Goal: Task Accomplishment & Management: Use online tool/utility

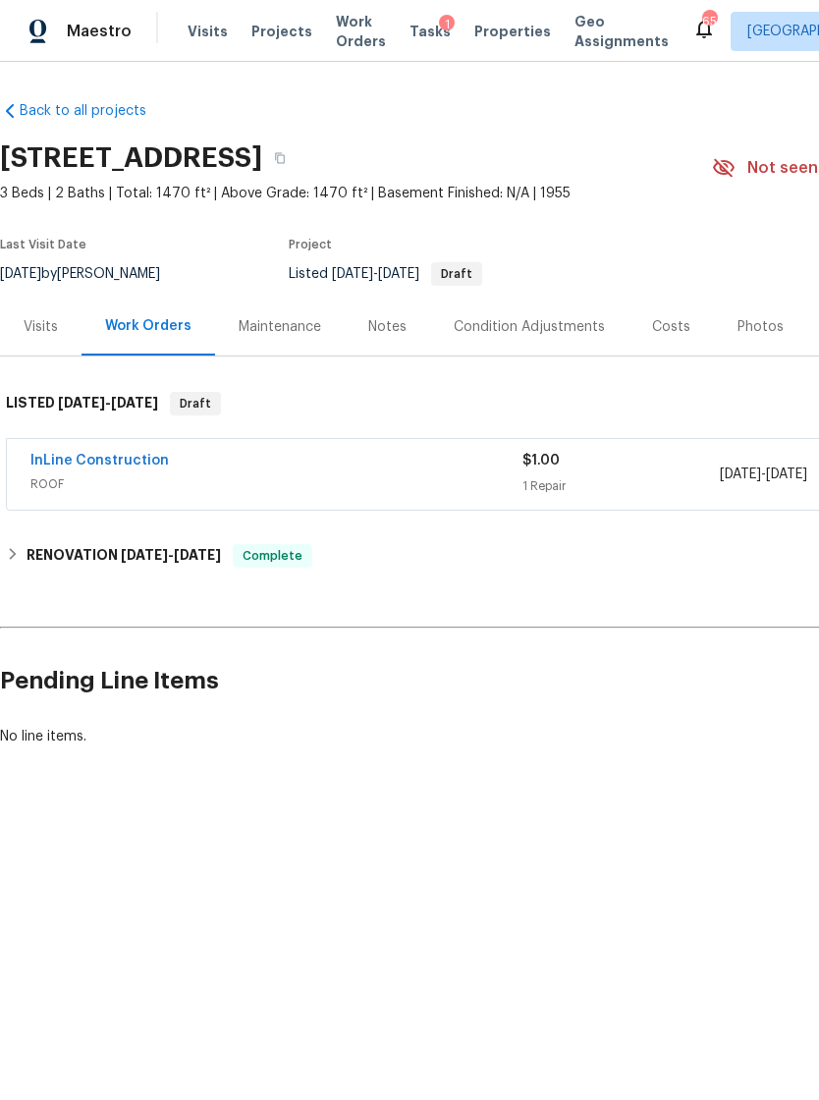
click at [96, 33] on span "Maestro" at bounding box center [99, 32] width 65 height 20
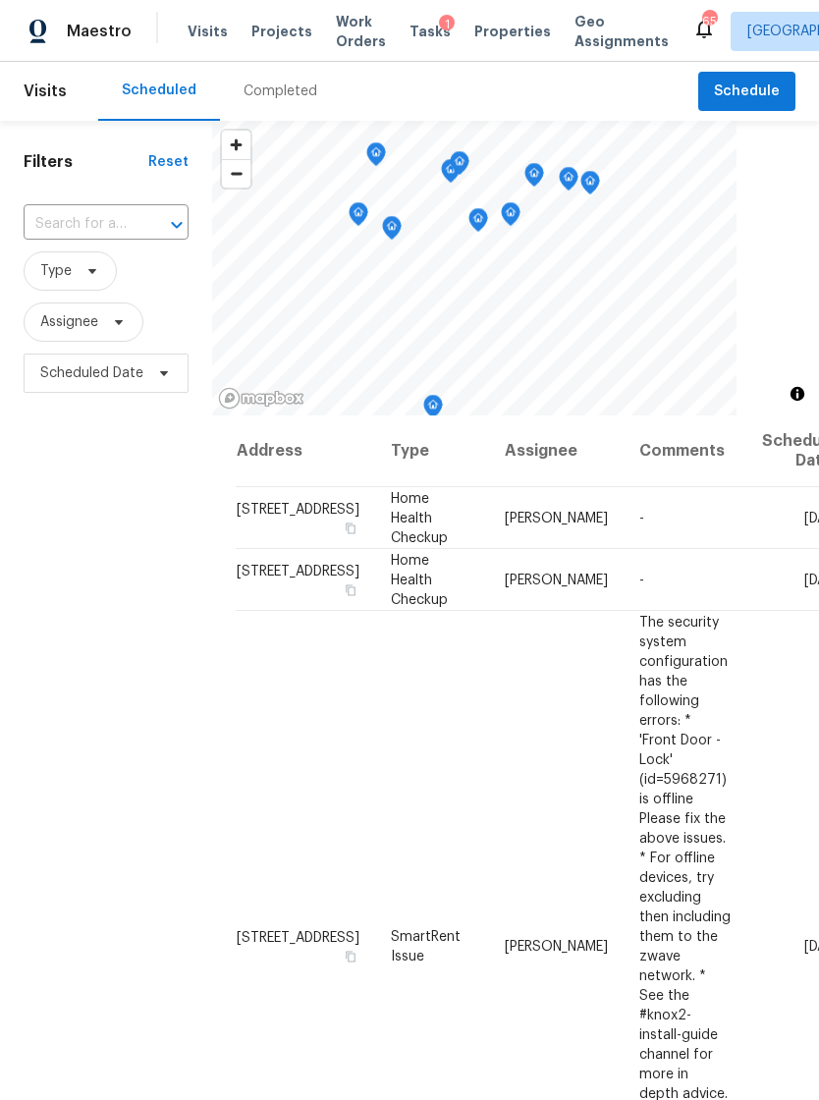
click at [439, 27] on div "1" at bounding box center [447, 25] width 16 height 20
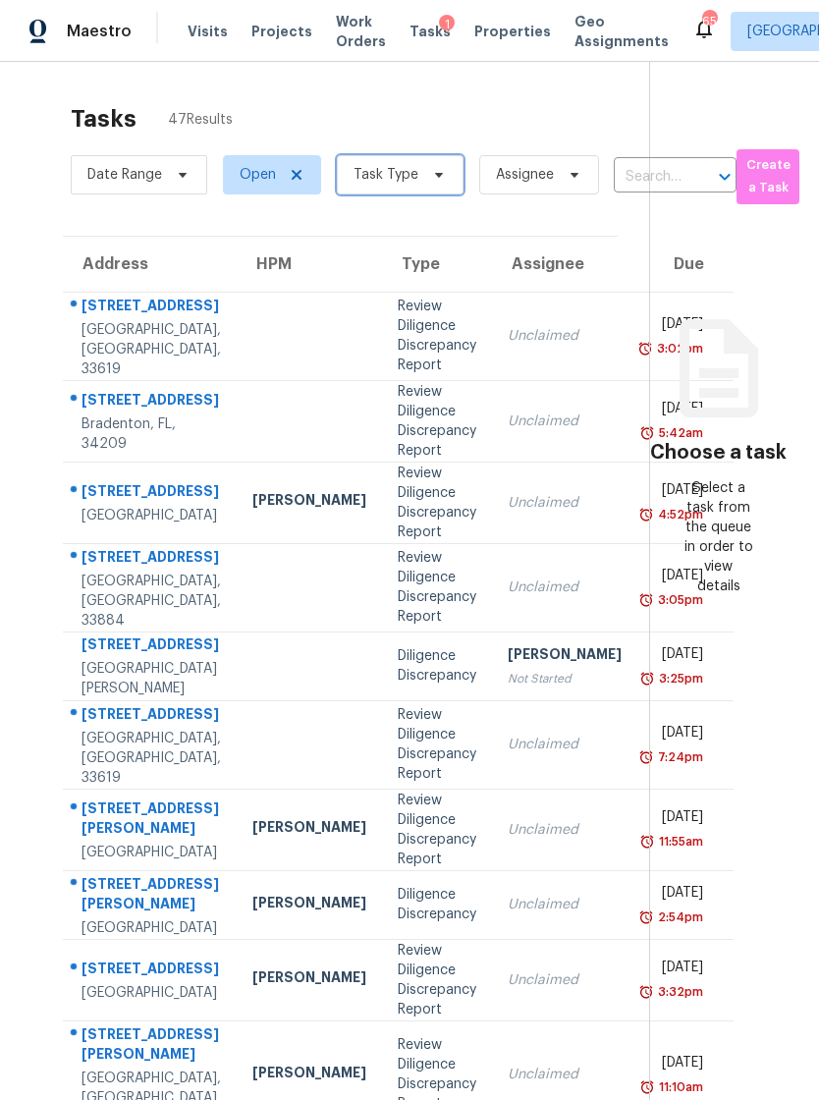
click at [425, 175] on span at bounding box center [436, 175] width 22 height 16
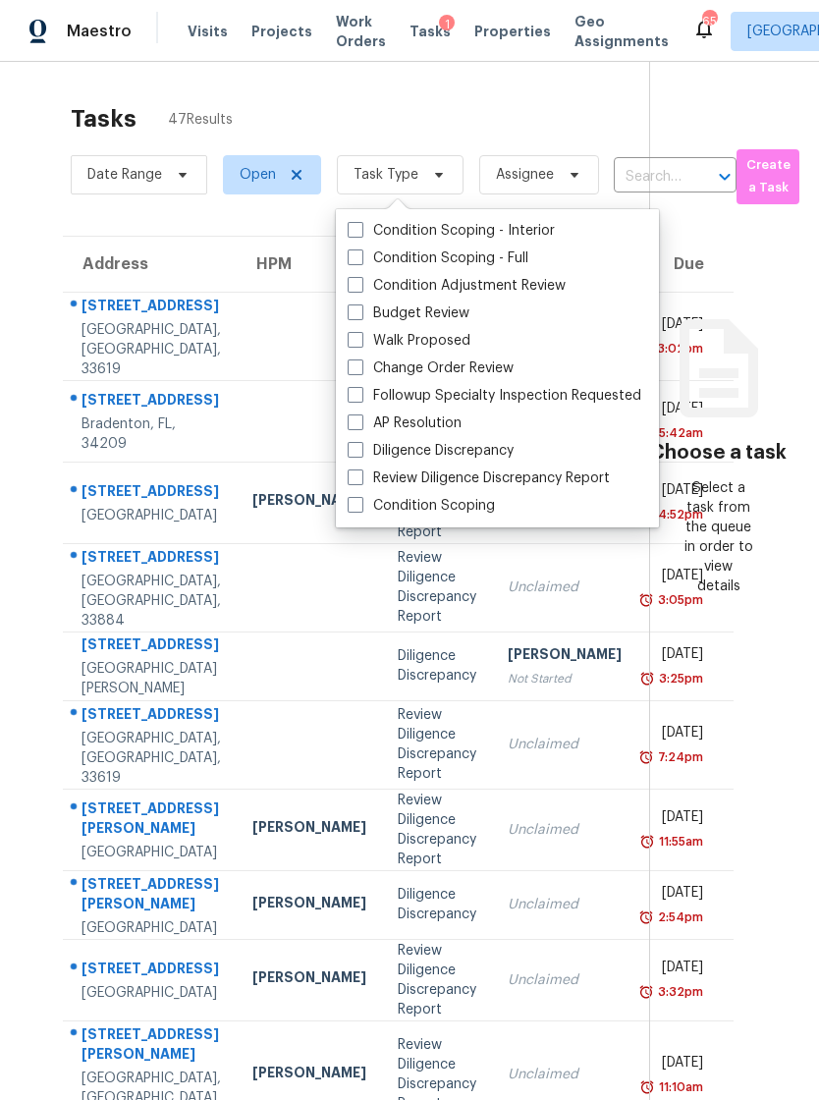
click at [477, 388] on label "Followup Specialty Inspection Requested" at bounding box center [495, 396] width 294 height 20
click at [360, 388] on input "Followup Specialty Inspection Requested" at bounding box center [354, 392] width 13 height 13
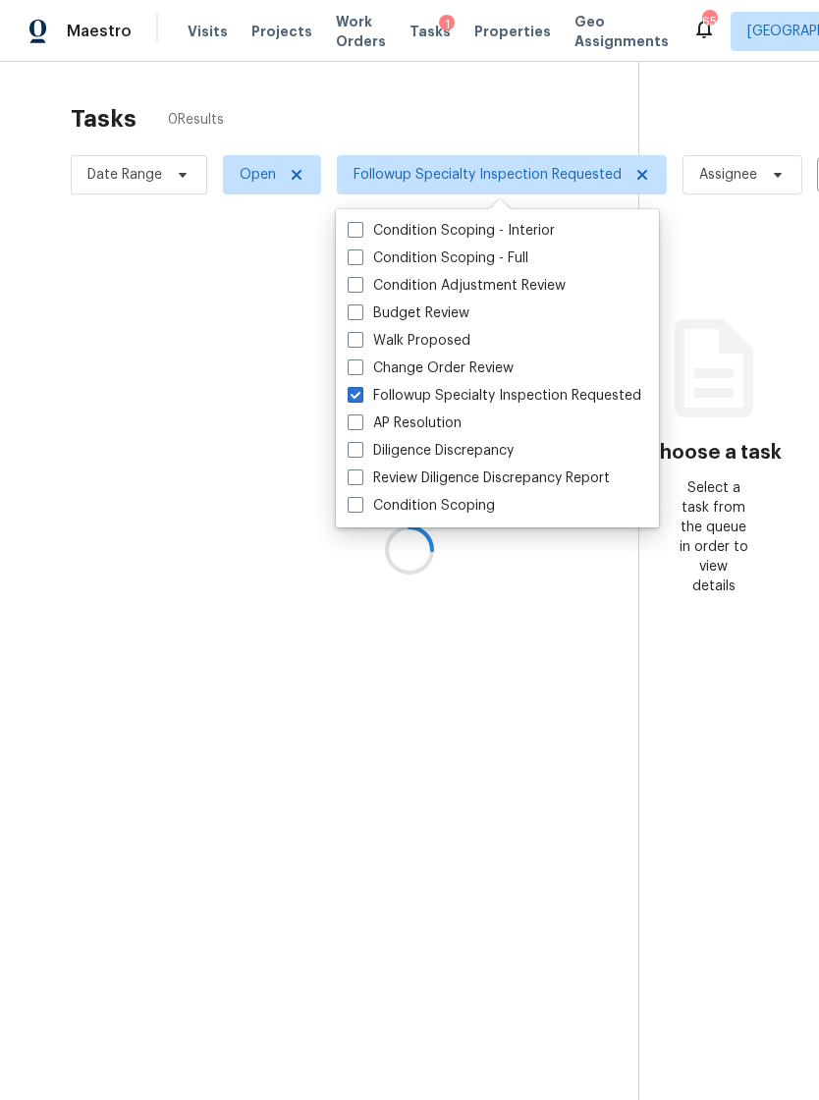
click at [460, 394] on label "Followup Specialty Inspection Requested" at bounding box center [495, 396] width 294 height 20
click at [360, 394] on input "Followup Specialty Inspection Requested" at bounding box center [354, 392] width 13 height 13
checkbox input "false"
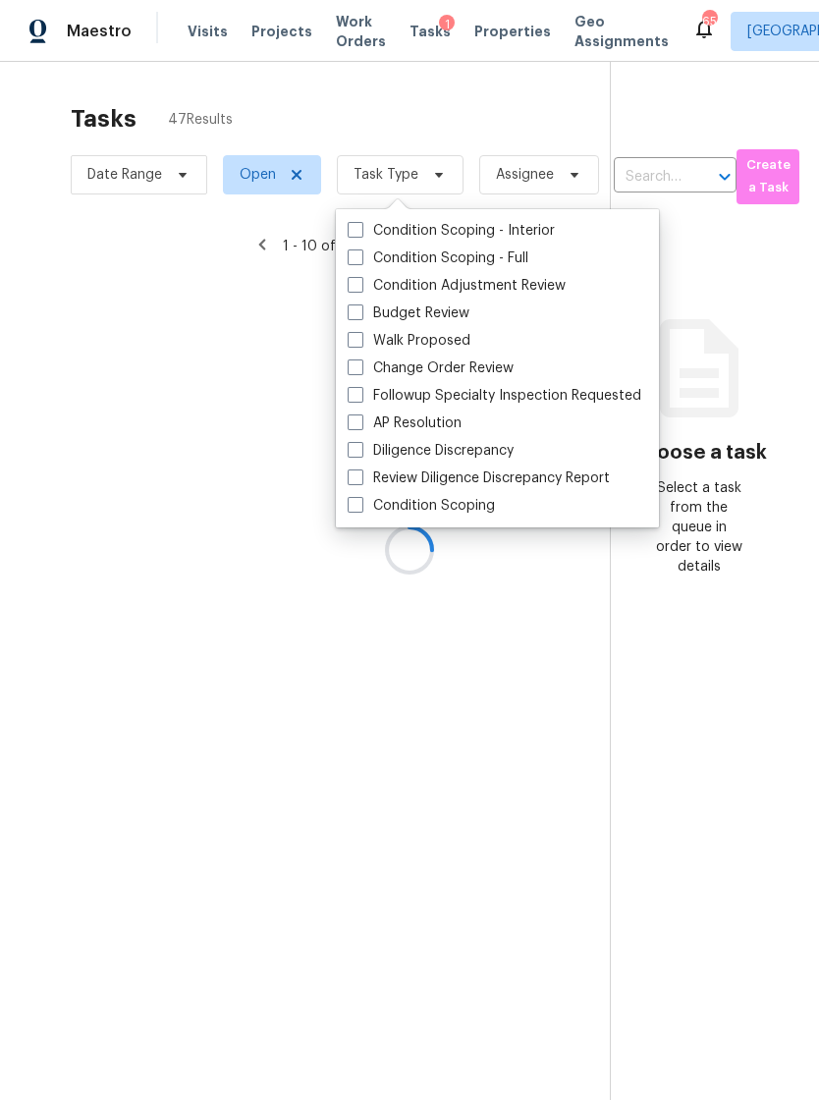
click at [477, 359] on label "Change Order Review" at bounding box center [431, 368] width 166 height 20
click at [360, 359] on input "Change Order Review" at bounding box center [354, 364] width 13 height 13
checkbox input "true"
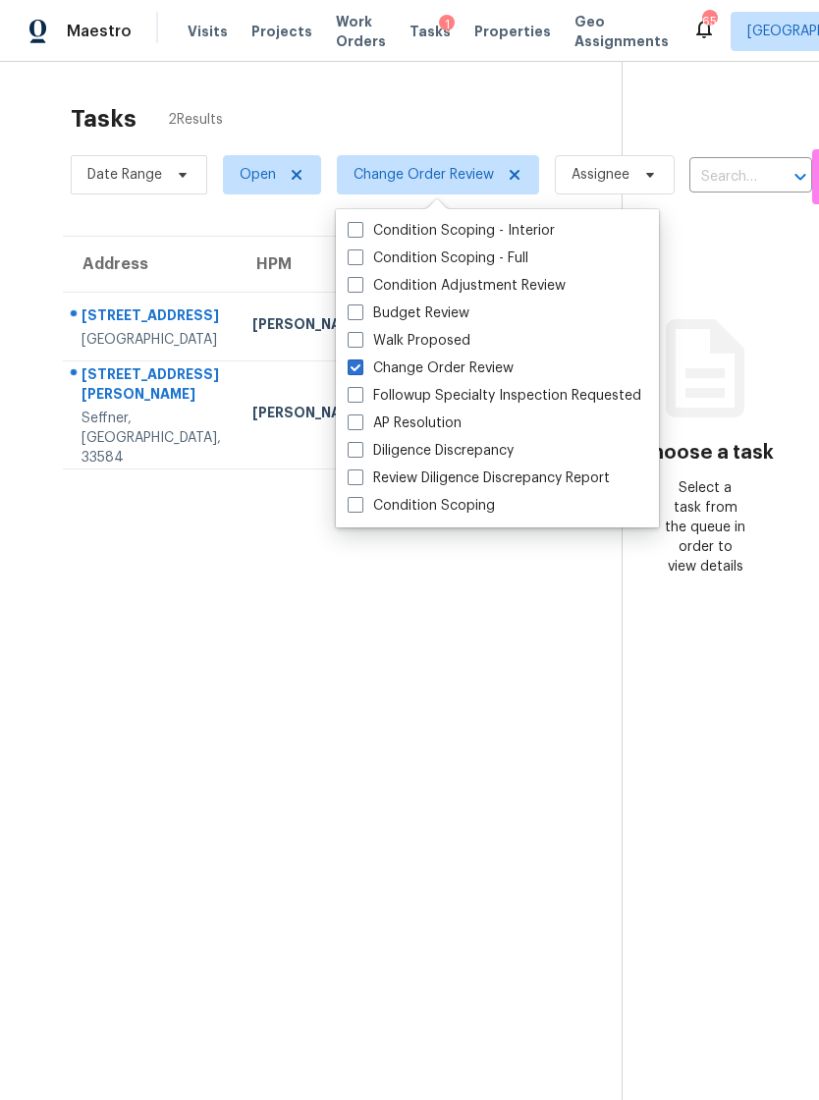
click at [503, 612] on section "Tasks 2 Results Date Range Open Change Order Review Assignee ​ Create a Task Ad…" at bounding box center [326, 627] width 590 height 1068
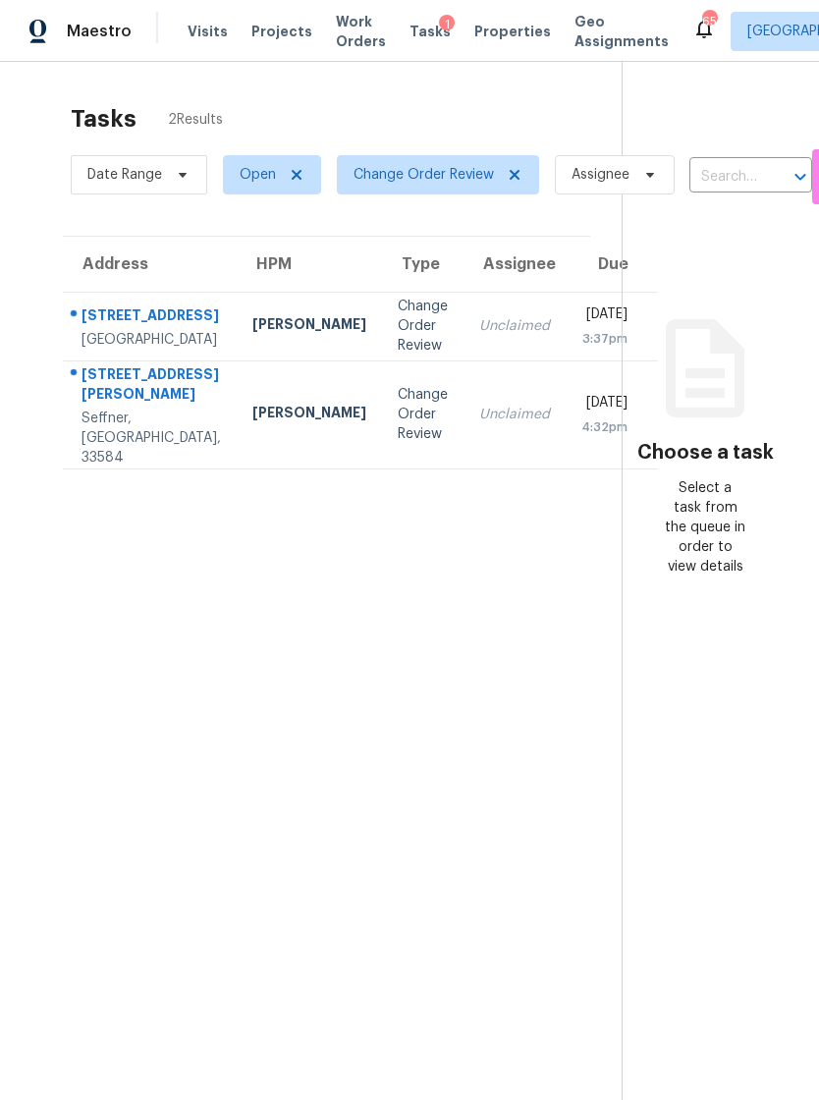
click at [479, 336] on div "Unclaimed" at bounding box center [514, 326] width 71 height 20
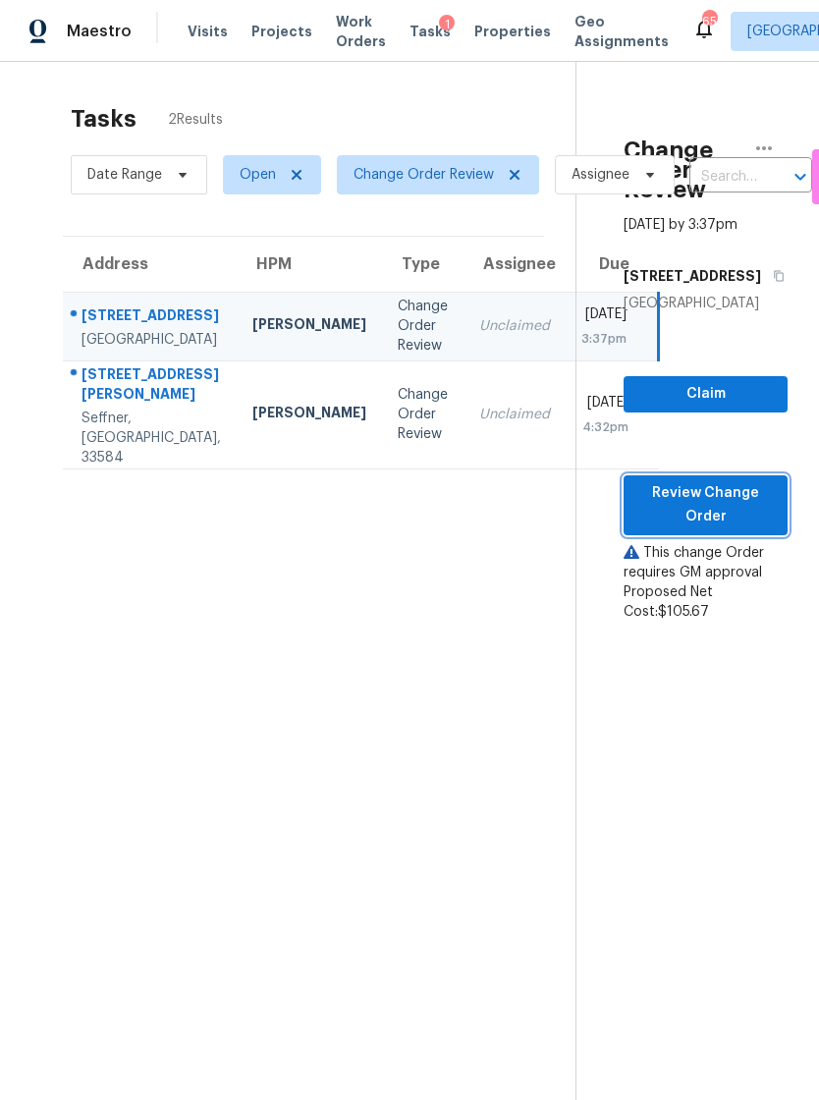
click at [748, 529] on span "Review Change Order" at bounding box center [705, 505] width 133 height 48
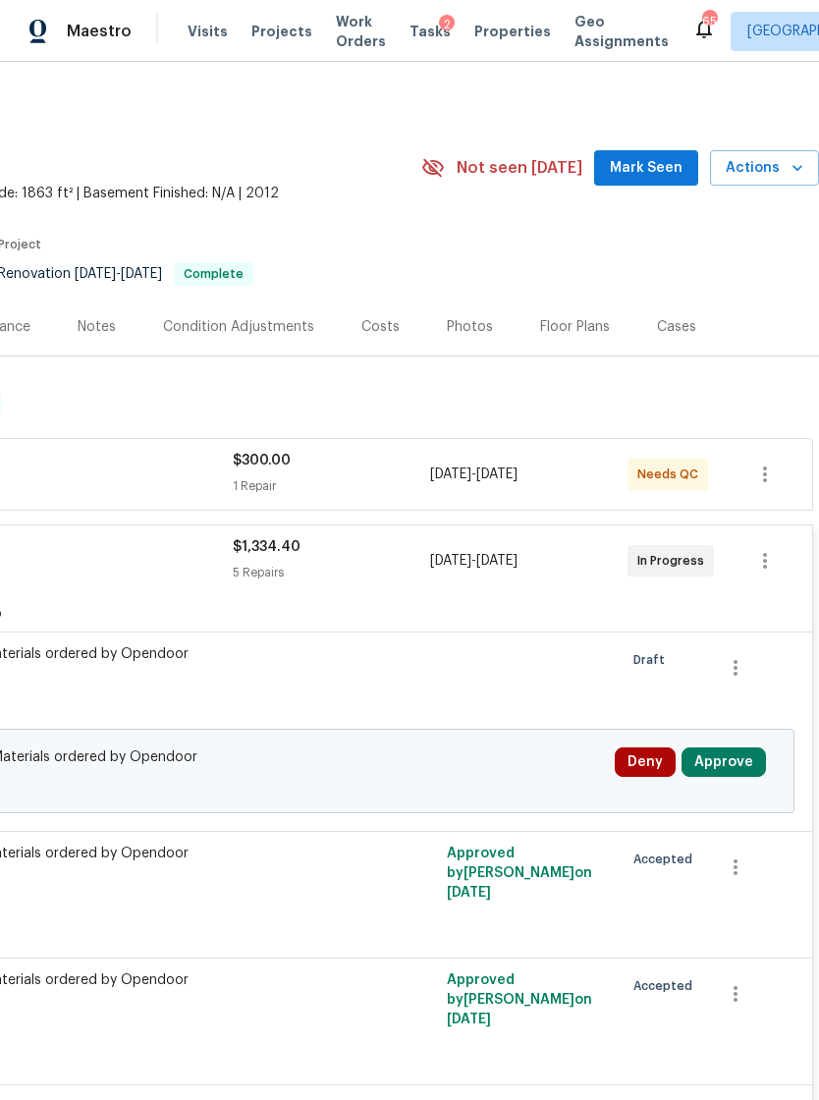
scroll to position [0, 291]
click at [737, 767] on button "Approve" at bounding box center [723, 761] width 84 height 29
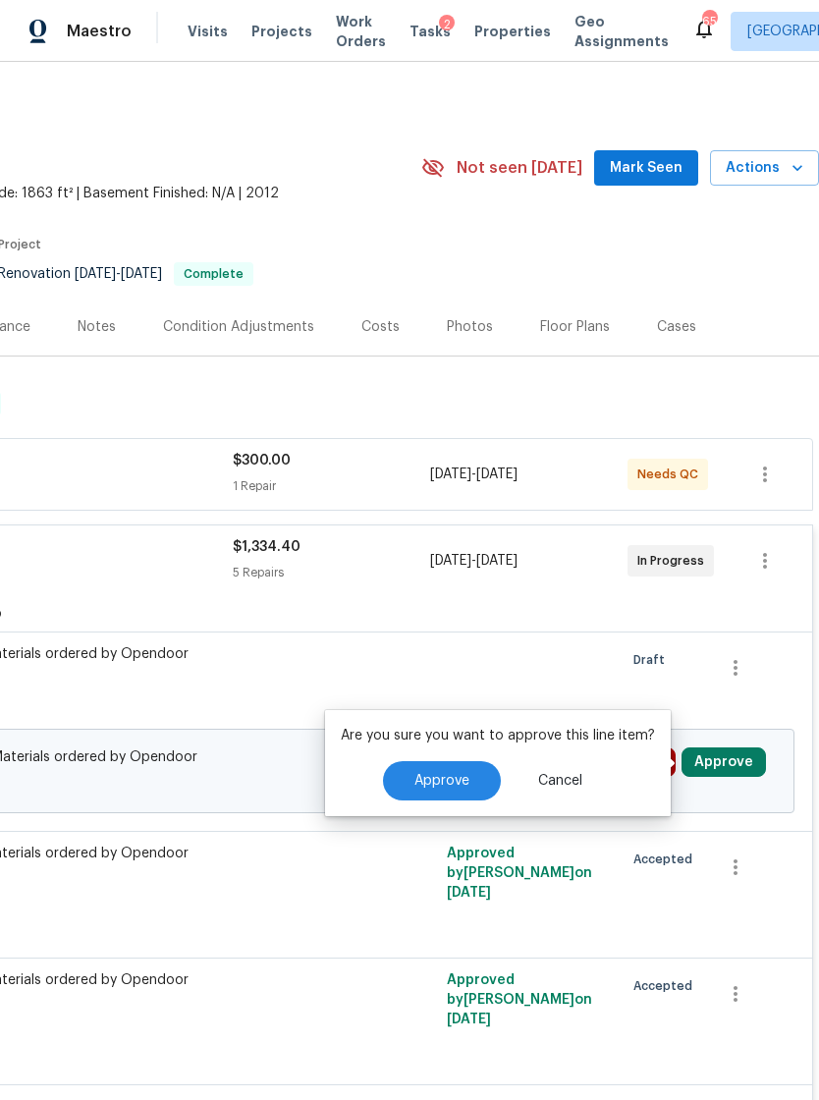
click at [437, 777] on span "Approve" at bounding box center [441, 781] width 55 height 15
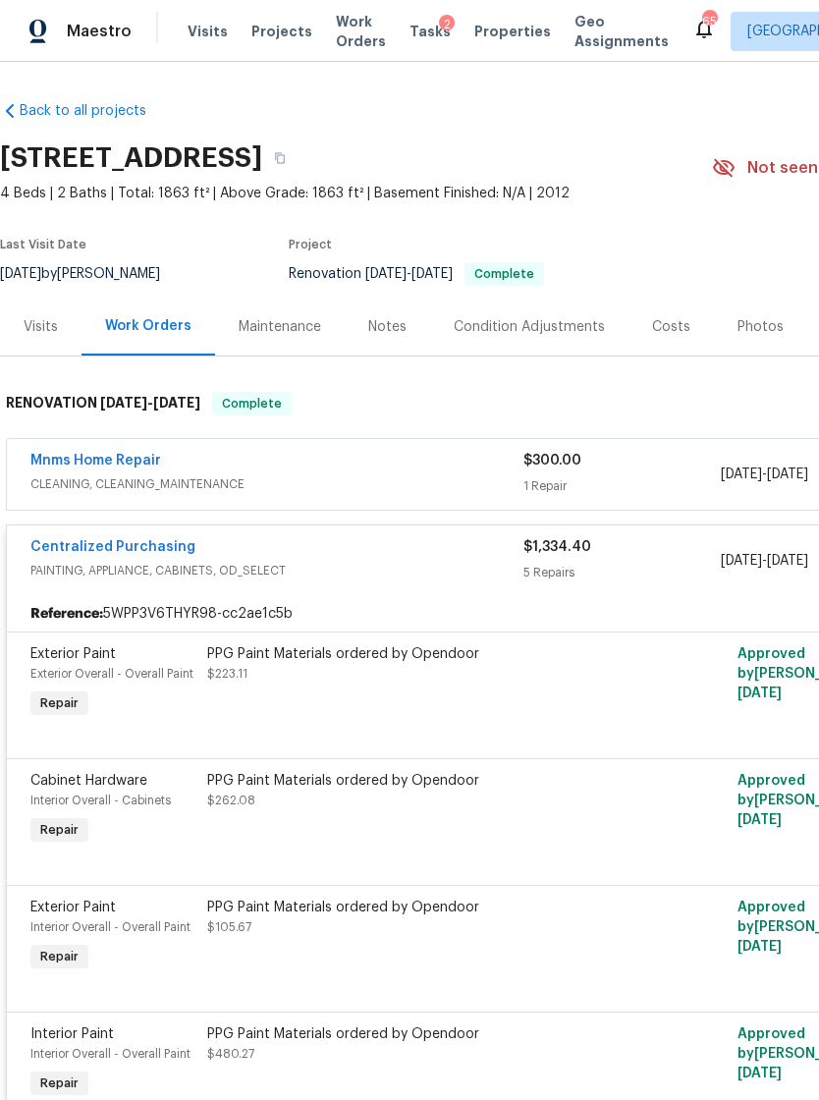
scroll to position [0, 0]
click at [409, 25] on span "Tasks" at bounding box center [429, 32] width 41 height 14
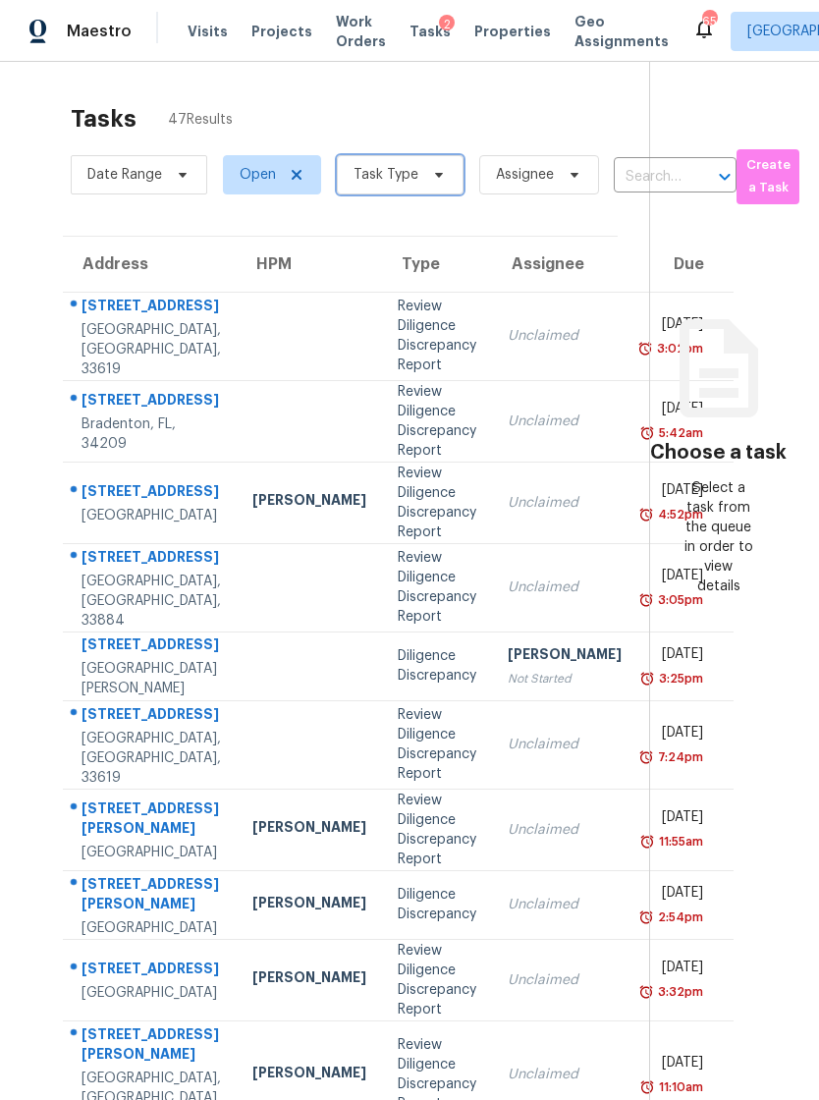
click at [427, 190] on span "Task Type" at bounding box center [400, 174] width 127 height 39
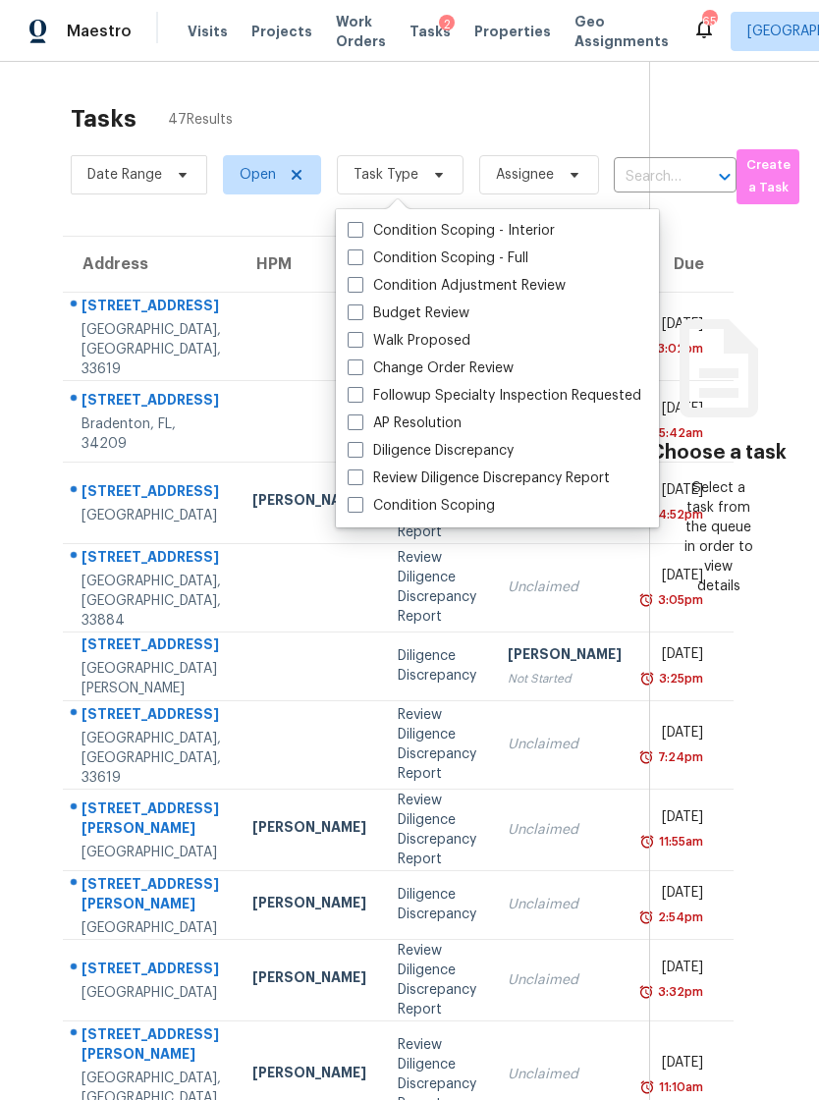
click at [487, 360] on label "Change Order Review" at bounding box center [431, 368] width 166 height 20
click at [360, 360] on input "Change Order Review" at bounding box center [354, 364] width 13 height 13
checkbox input "true"
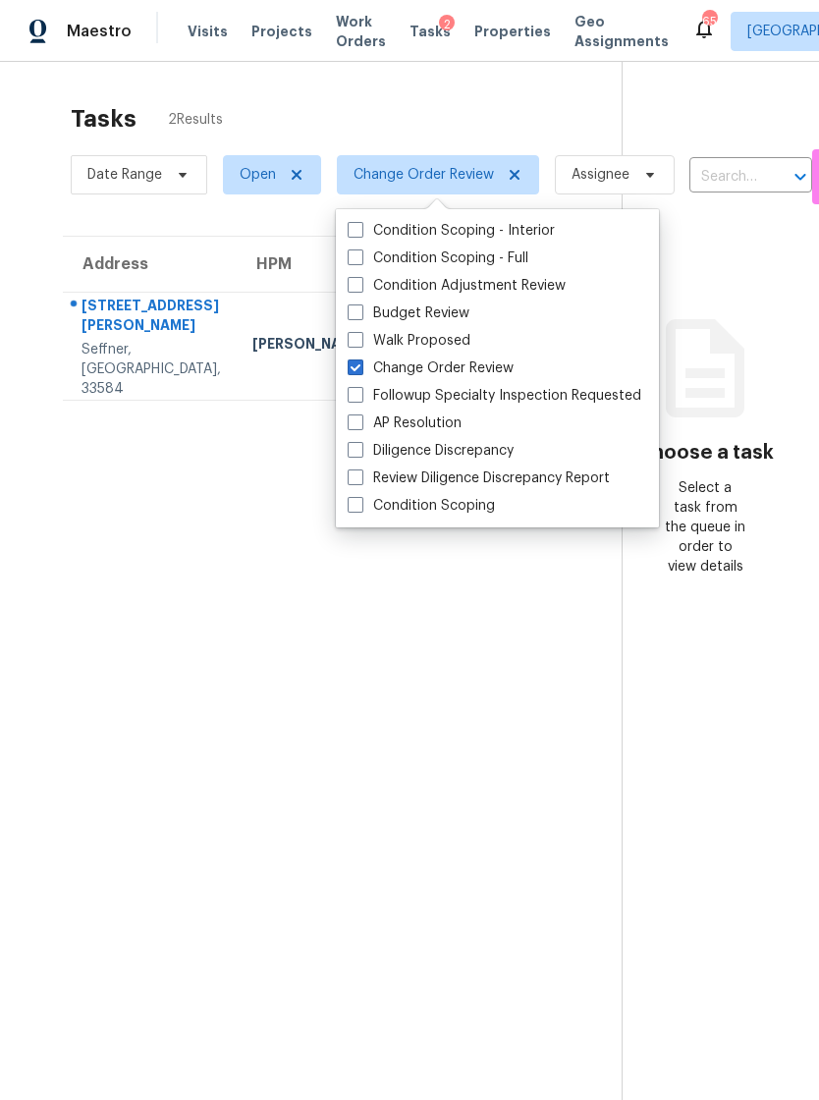
click at [439, 706] on section "Tasks 2 Results Date Range Open Change Order Review Assignee ​ Create a Task Ad…" at bounding box center [326, 627] width 590 height 1068
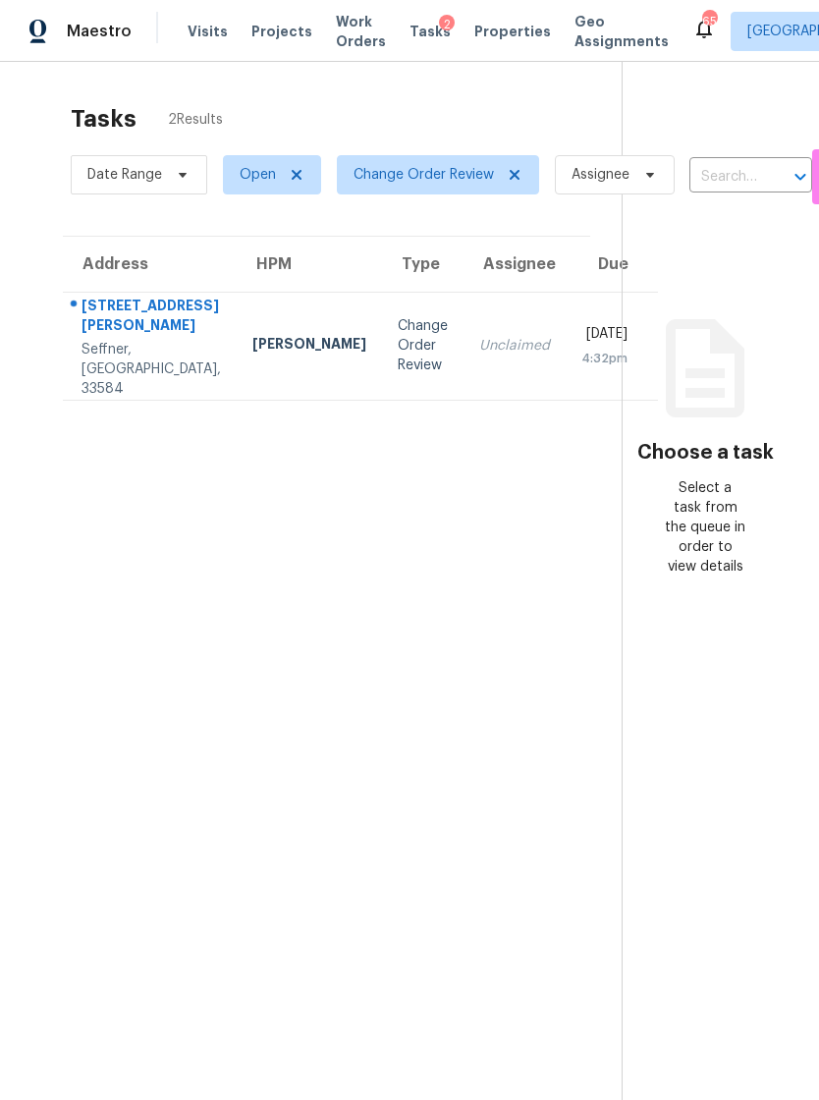
click at [398, 351] on div "Change Order Review" at bounding box center [423, 345] width 50 height 59
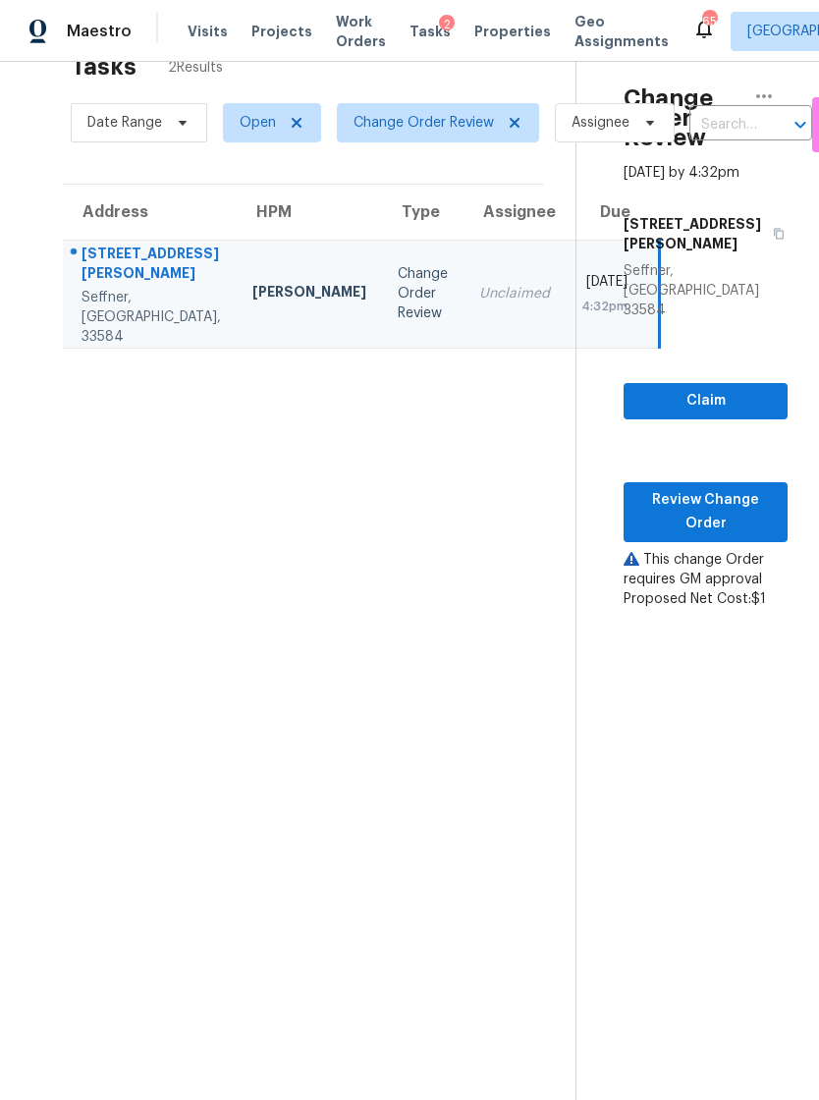
scroll to position [53, 0]
click at [742, 497] on span "Review Change Order" at bounding box center [705, 511] width 133 height 48
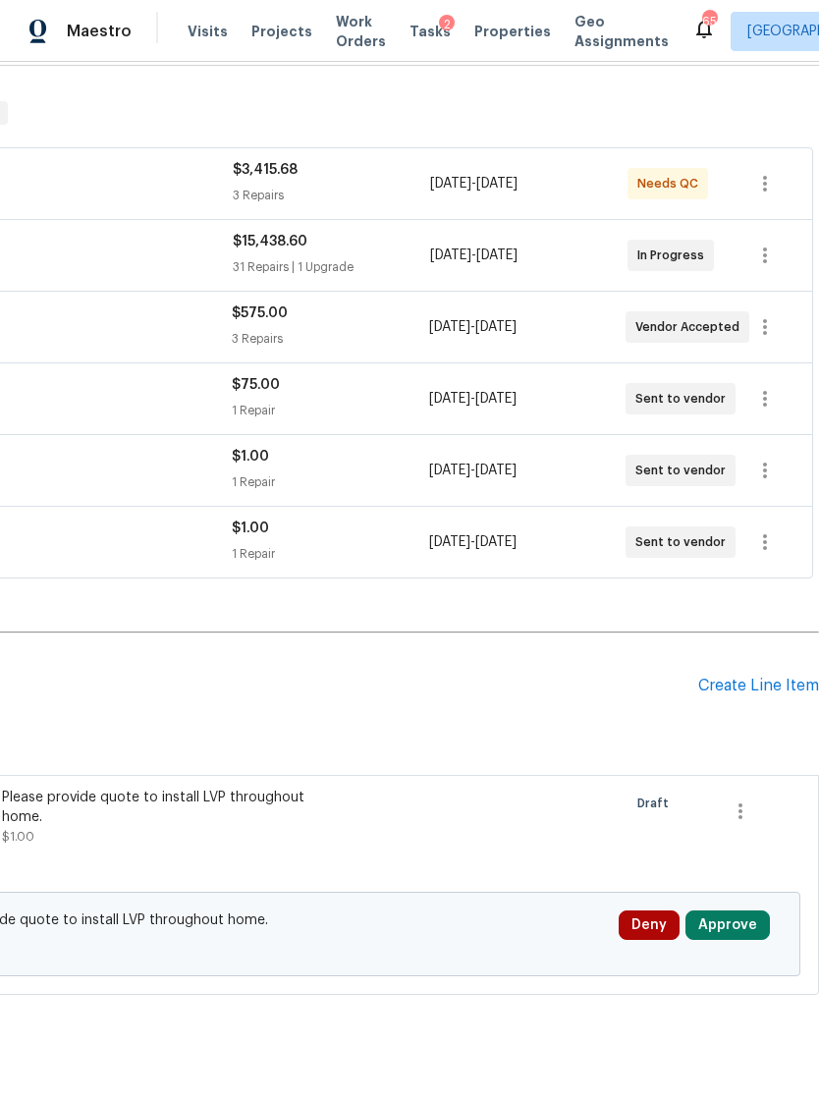
scroll to position [290, 291]
click at [736, 927] on button "Approve" at bounding box center [727, 925] width 84 height 29
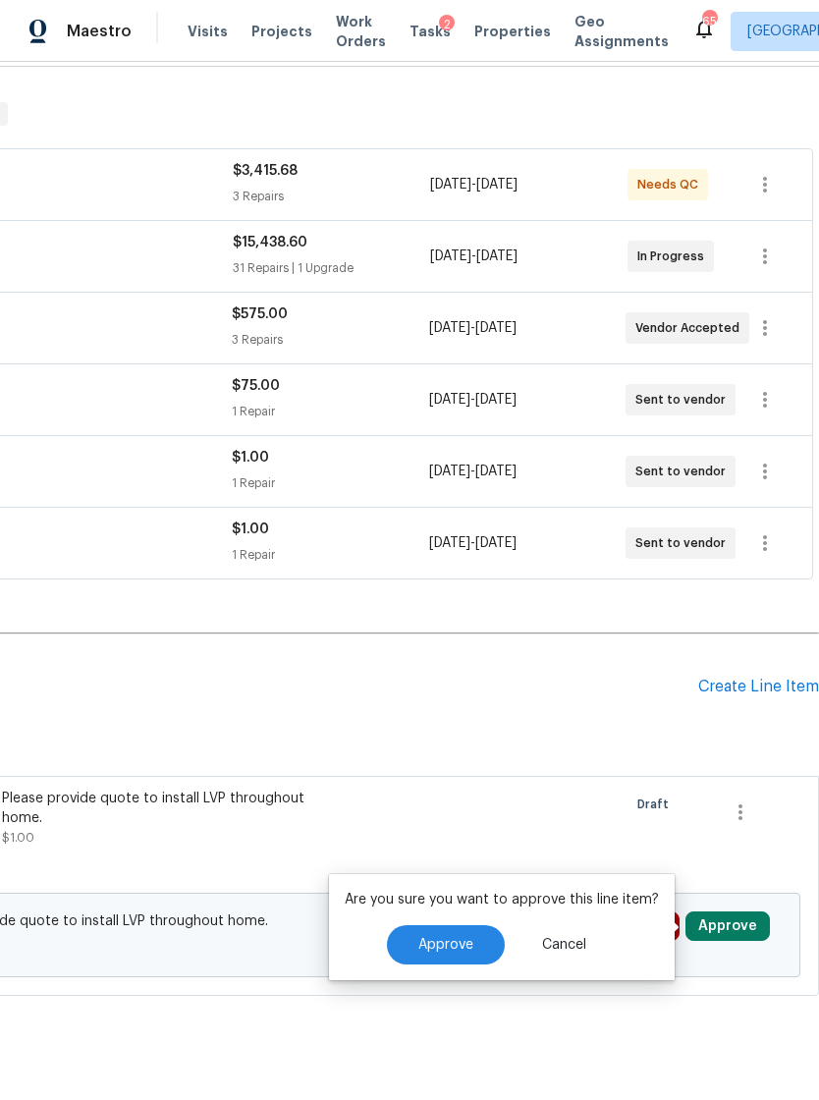
click at [464, 975] on div "Are you sure you want to approve this line item? Approve Cancel" at bounding box center [502, 927] width 346 height 106
click at [479, 955] on button "Approve" at bounding box center [446, 944] width 118 height 39
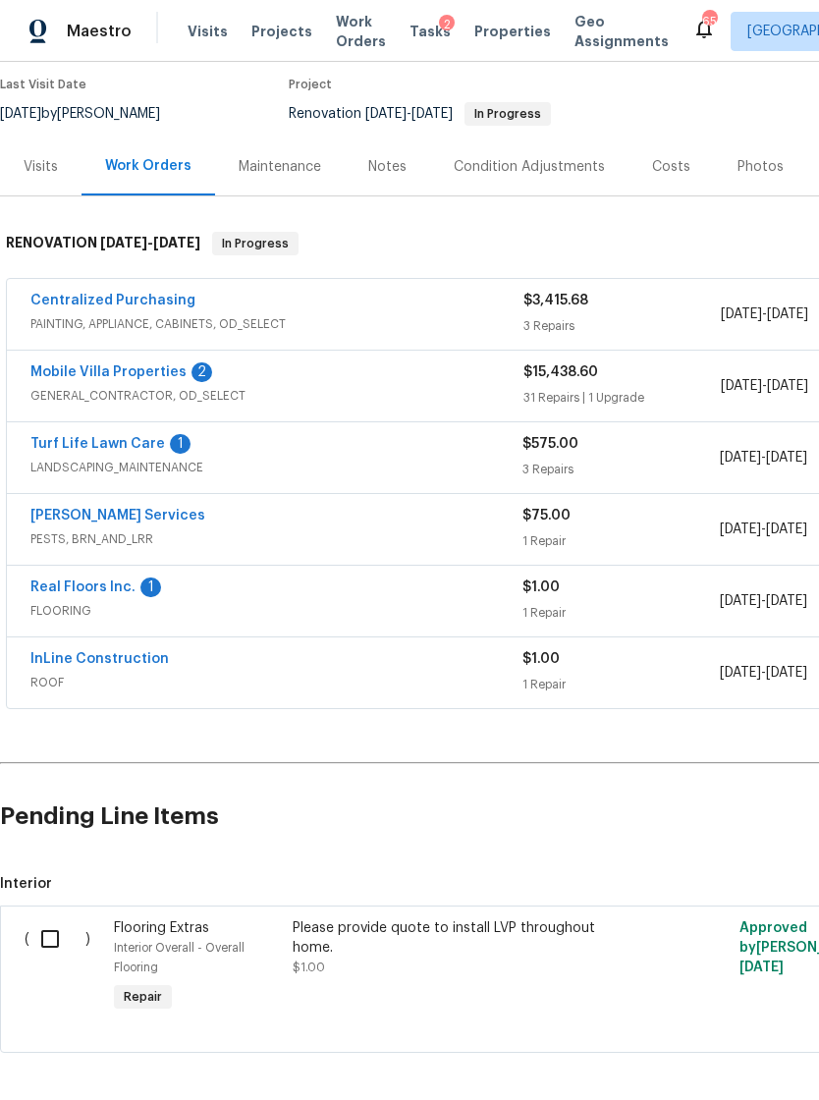
scroll to position [160, 0]
click at [299, 602] on span "FLOORING" at bounding box center [276, 611] width 492 height 20
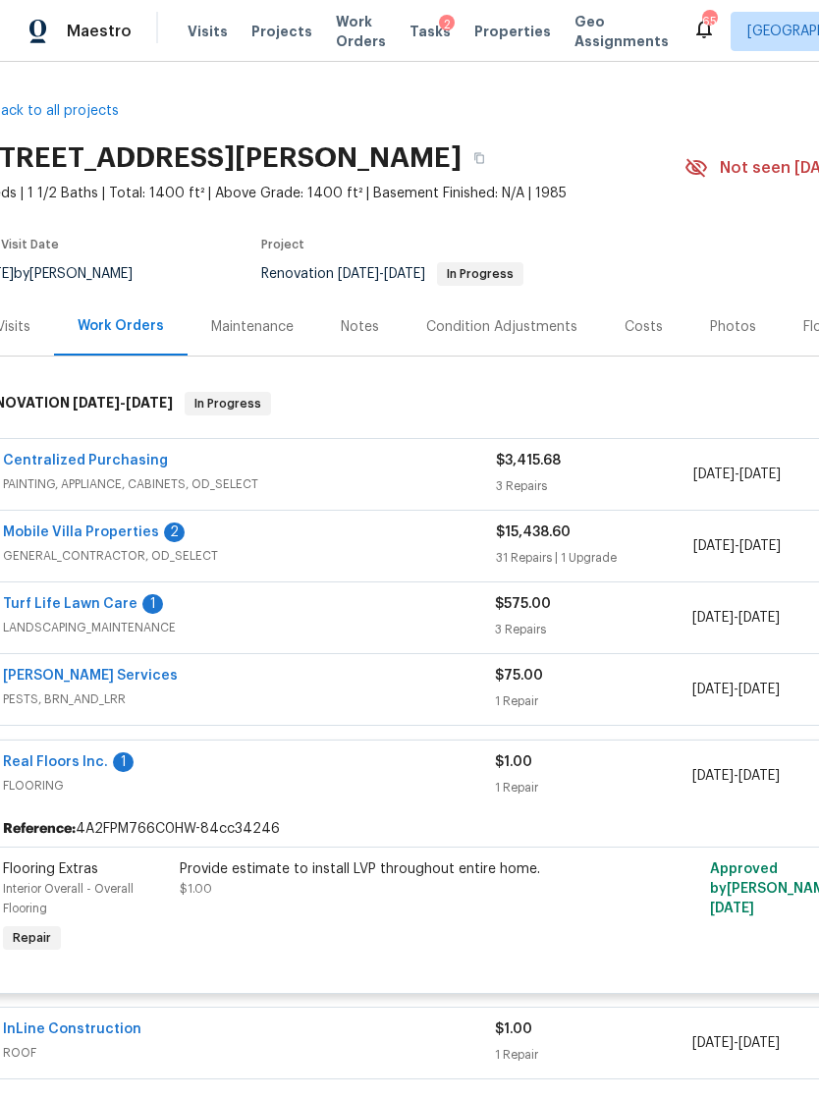
scroll to position [-2, -7]
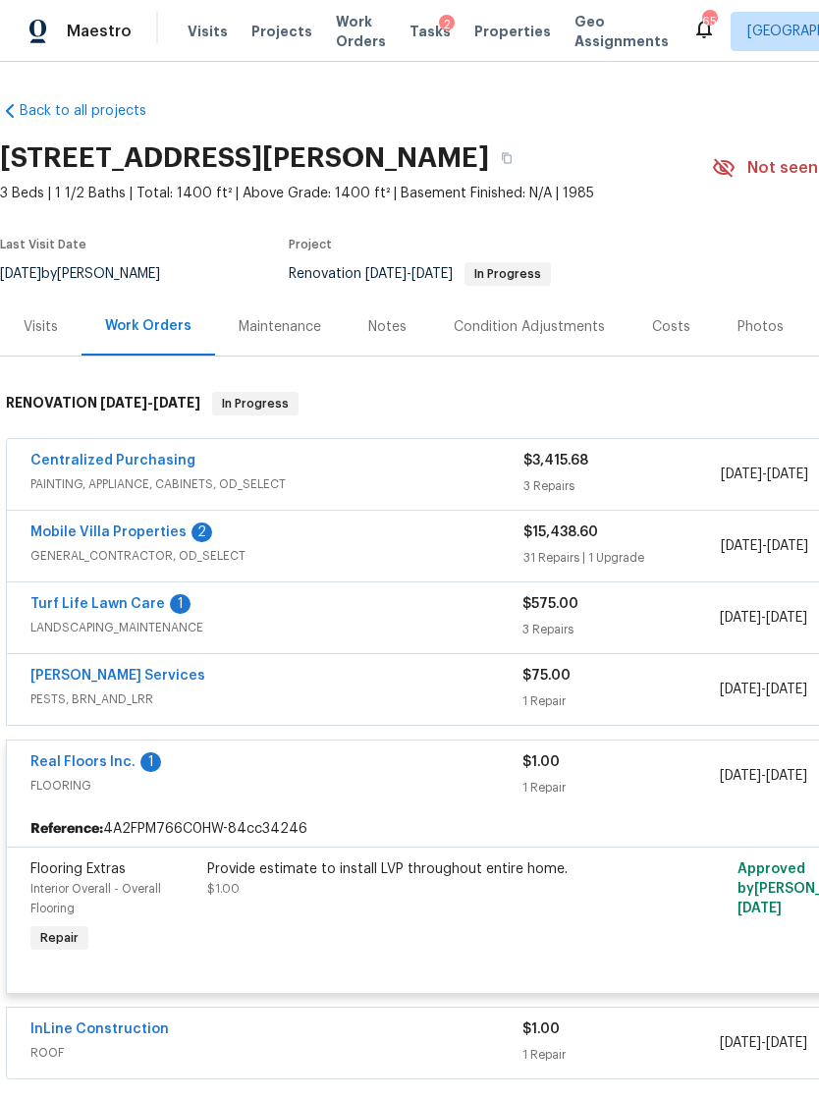
click at [412, 32] on span "Tasks" at bounding box center [429, 32] width 41 height 14
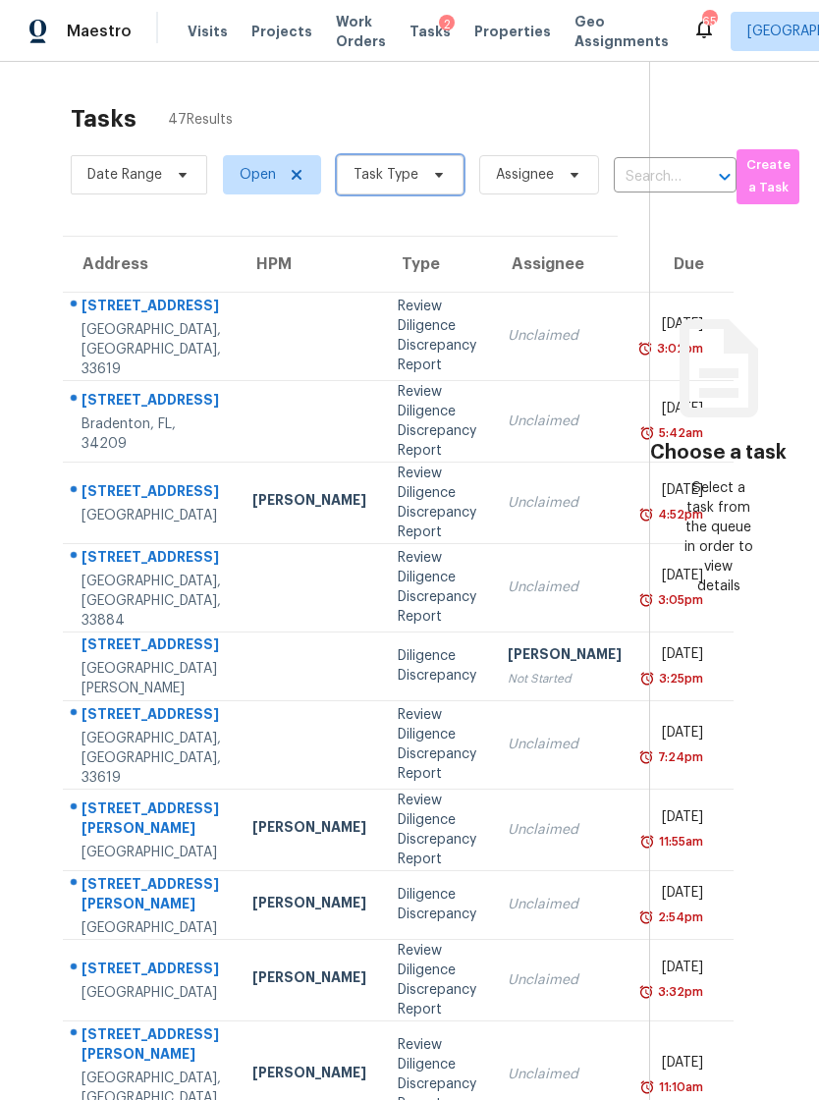
click at [420, 177] on span "Task Type" at bounding box center [400, 174] width 127 height 39
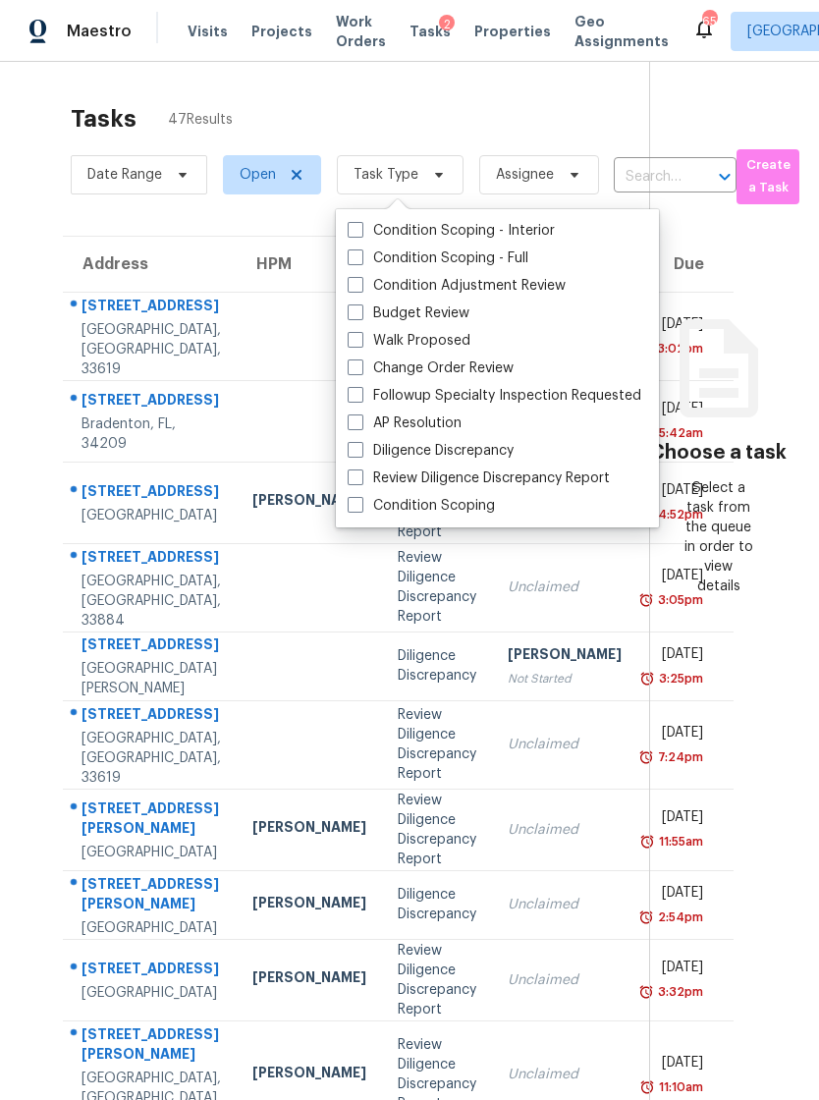
click at [459, 314] on label "Budget Review" at bounding box center [409, 313] width 122 height 20
click at [360, 314] on input "Budget Review" at bounding box center [354, 309] width 13 height 13
checkbox input "true"
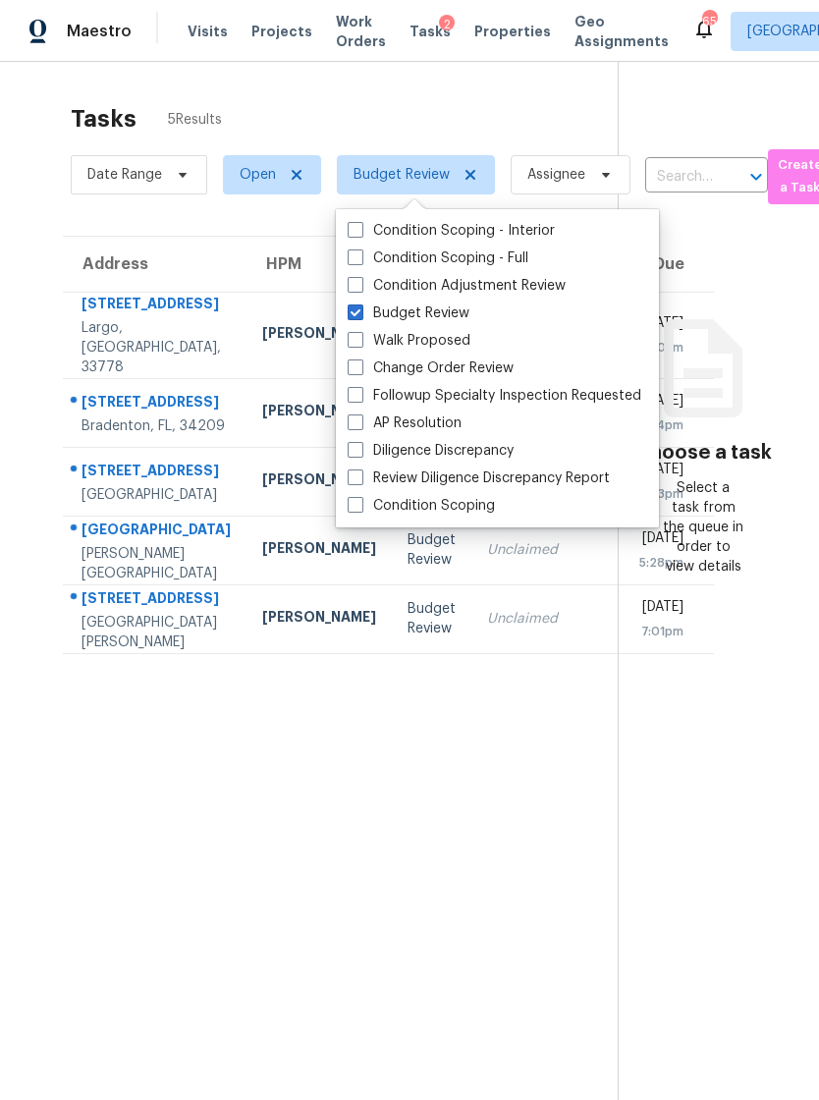
click at [387, 929] on section "Tasks 5 Results Date Range Open Budget Review Assignee ​ Create a Task Address …" at bounding box center [324, 627] width 586 height 1068
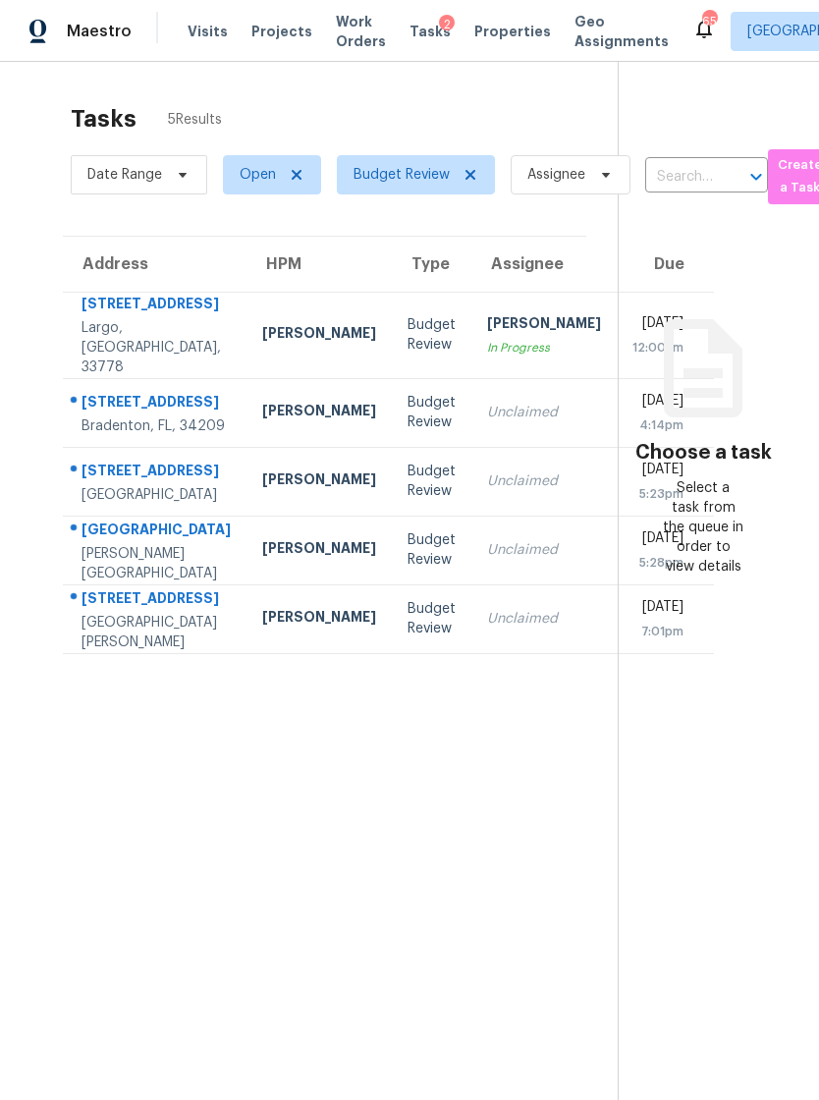
click at [392, 447] on td "Budget Review" at bounding box center [432, 412] width 80 height 69
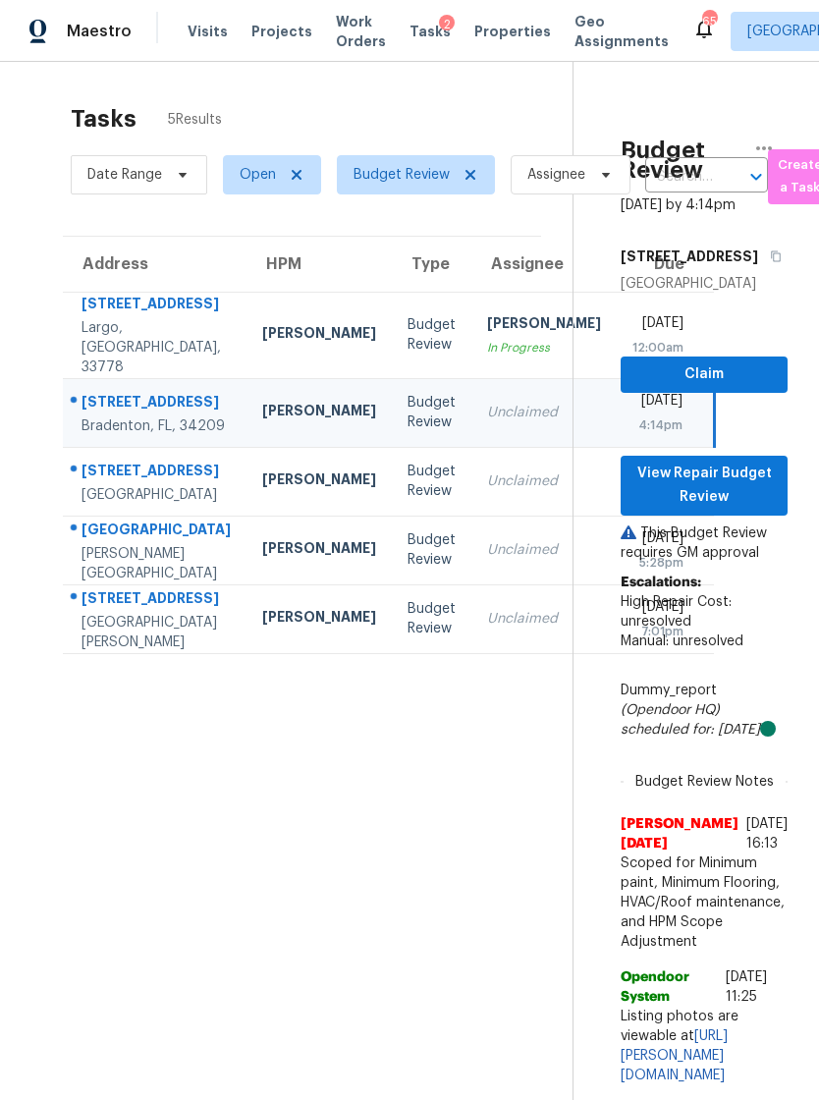
click at [407, 354] on div "Budget Review" at bounding box center [431, 334] width 48 height 39
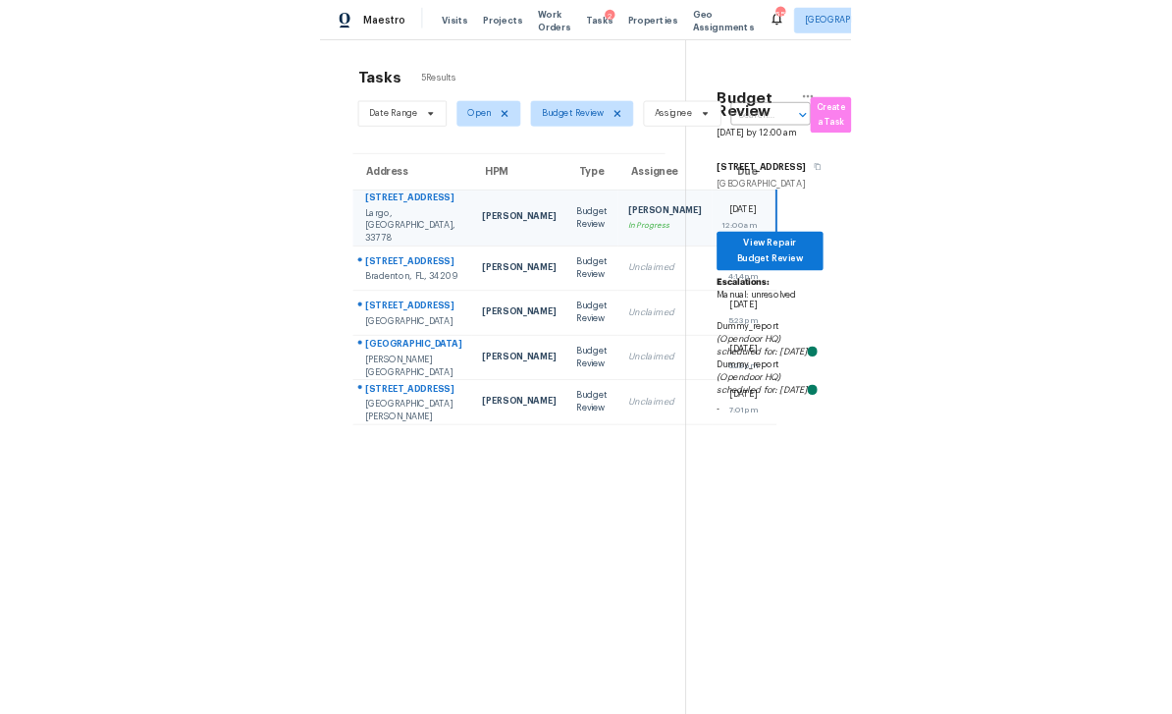
scroll to position [0, 11]
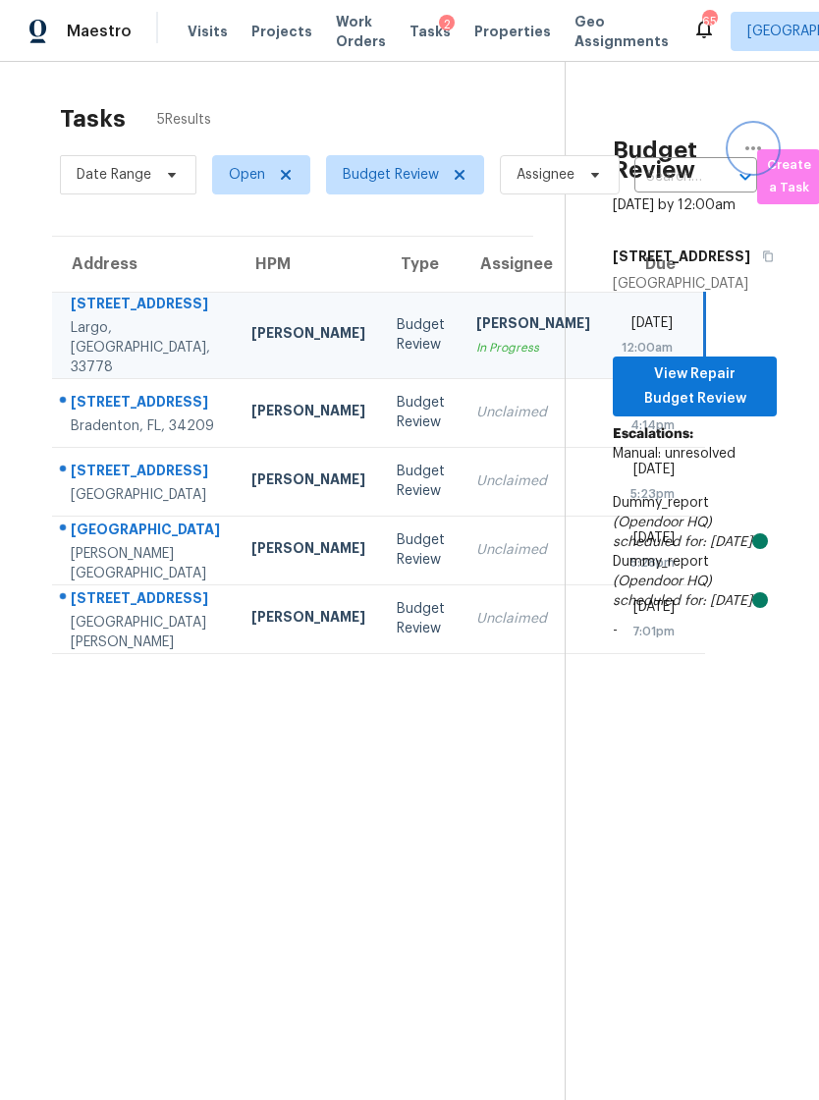
click at [748, 135] on button "button" at bounding box center [752, 148] width 47 height 47
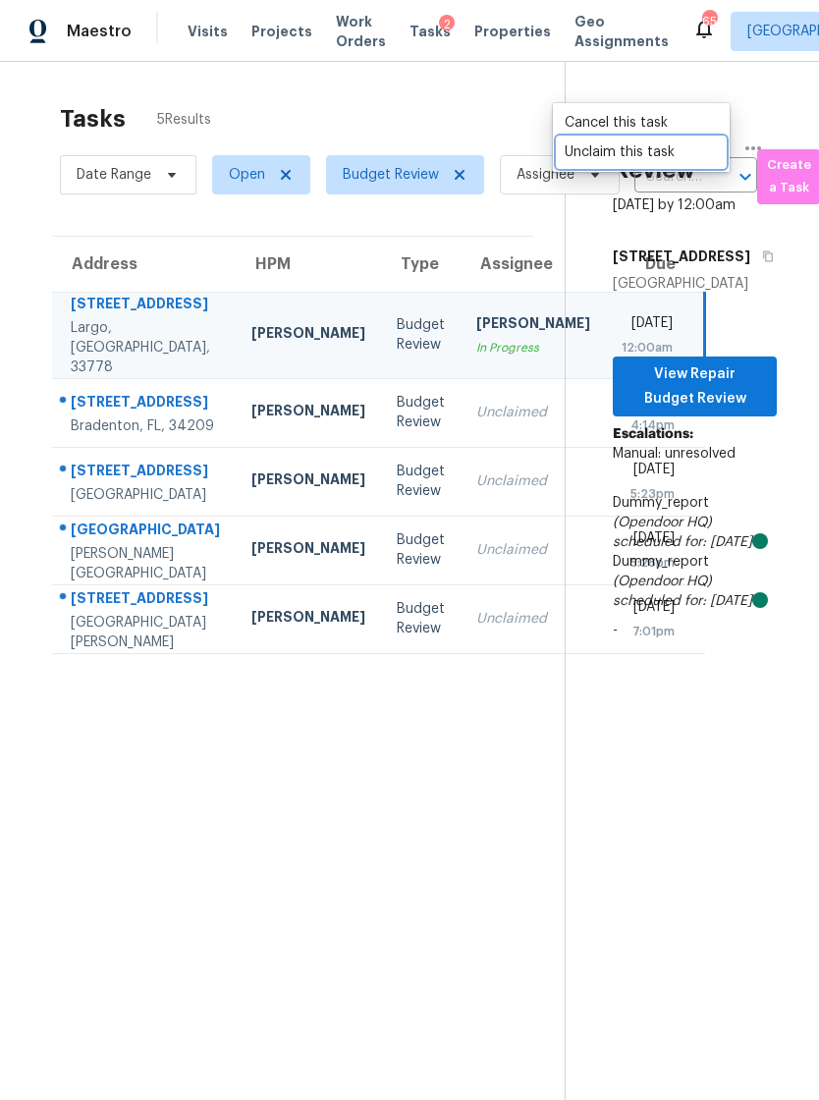
click at [663, 146] on div "Unclaim this task" at bounding box center [641, 152] width 153 height 20
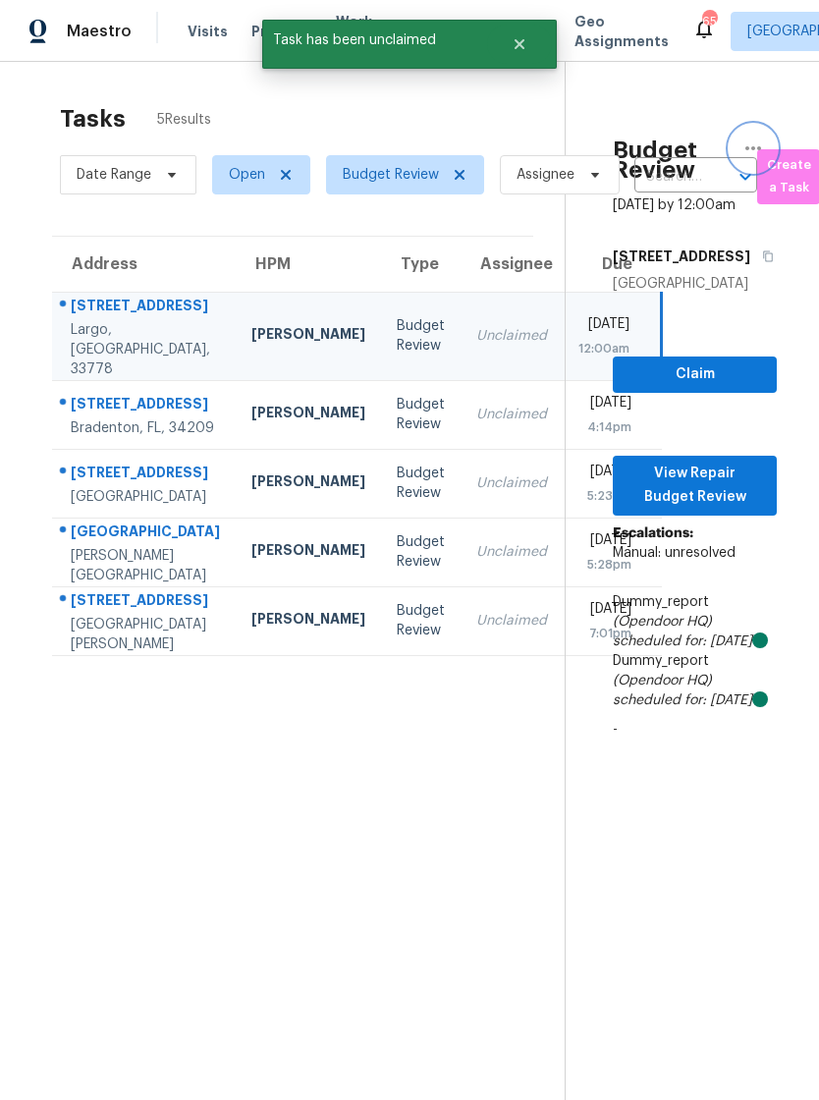
click at [743, 142] on icon "button" at bounding box center [753, 148] width 24 height 24
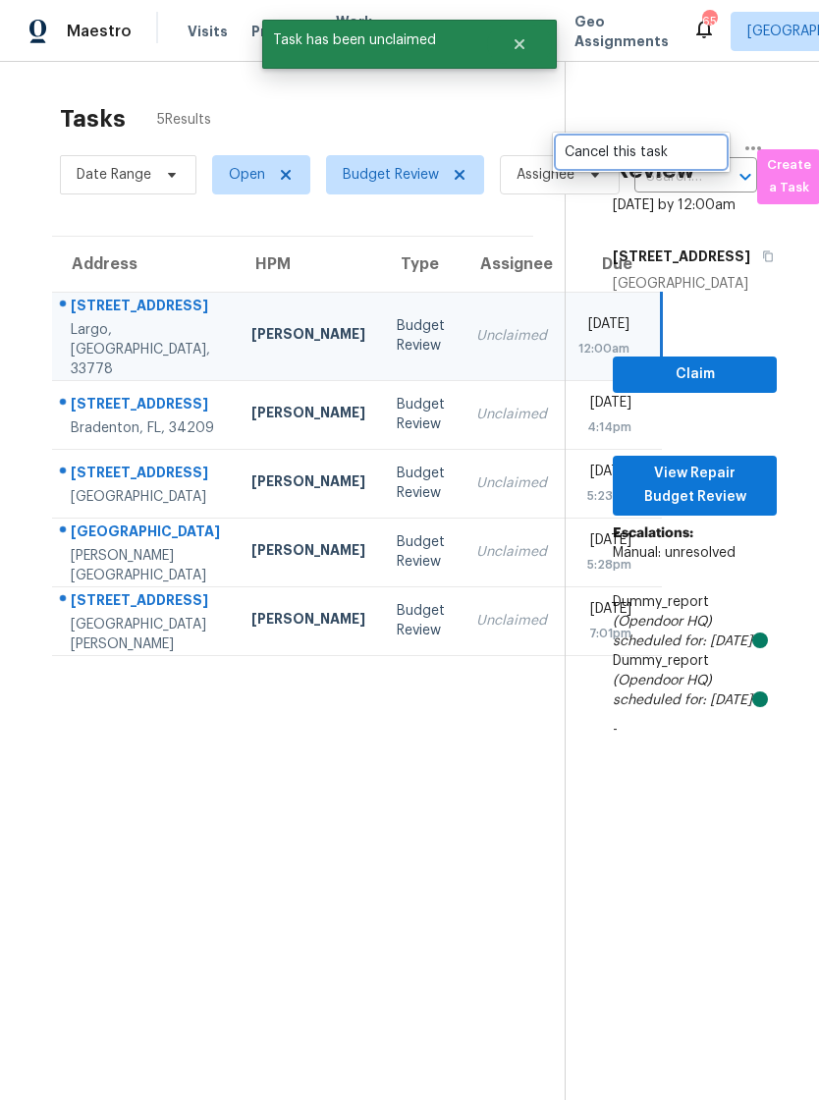
click at [686, 149] on div "Cancel this task" at bounding box center [641, 152] width 153 height 20
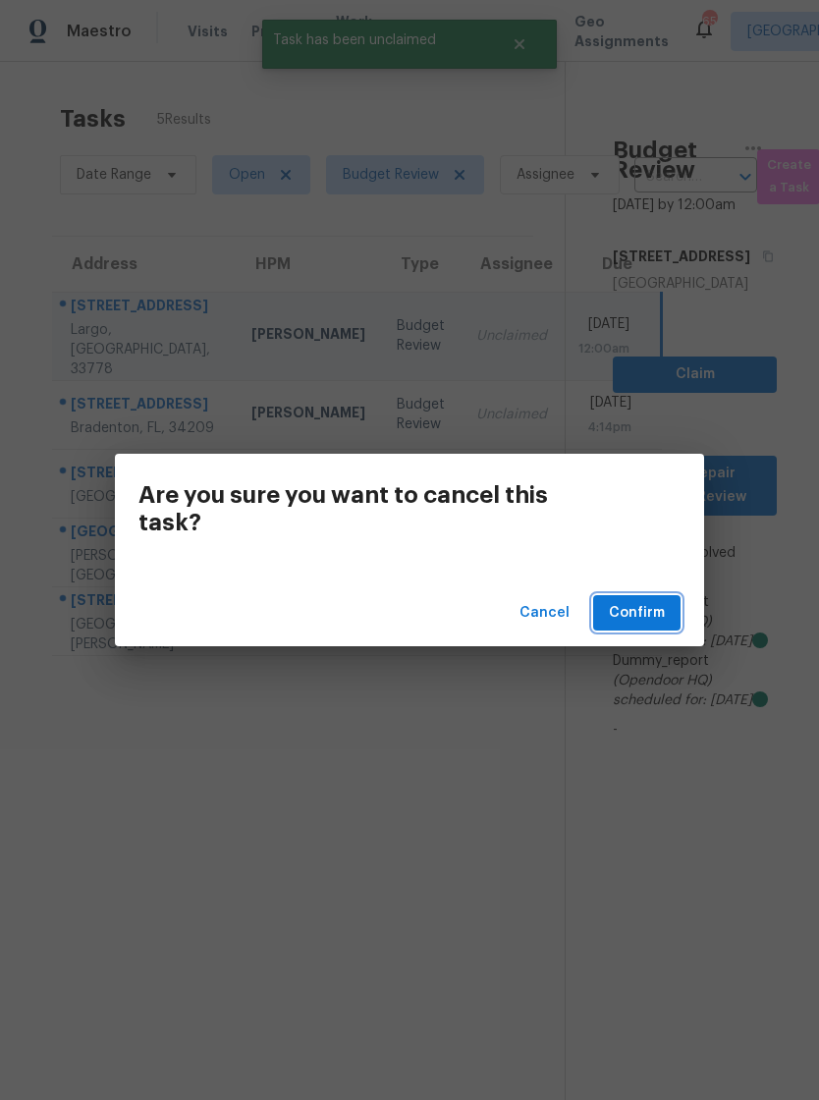
click at [649, 629] on button "Confirm" at bounding box center [636, 613] width 87 height 36
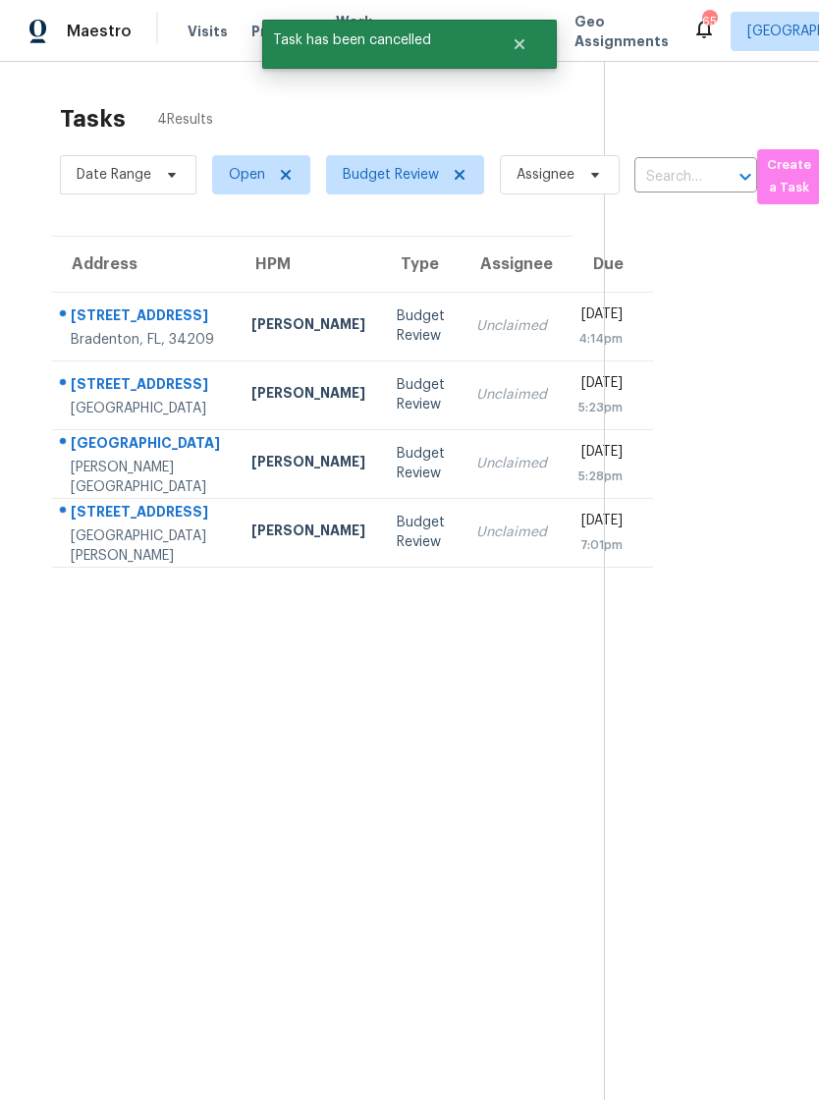
click at [381, 322] on td "Budget Review" at bounding box center [421, 326] width 80 height 69
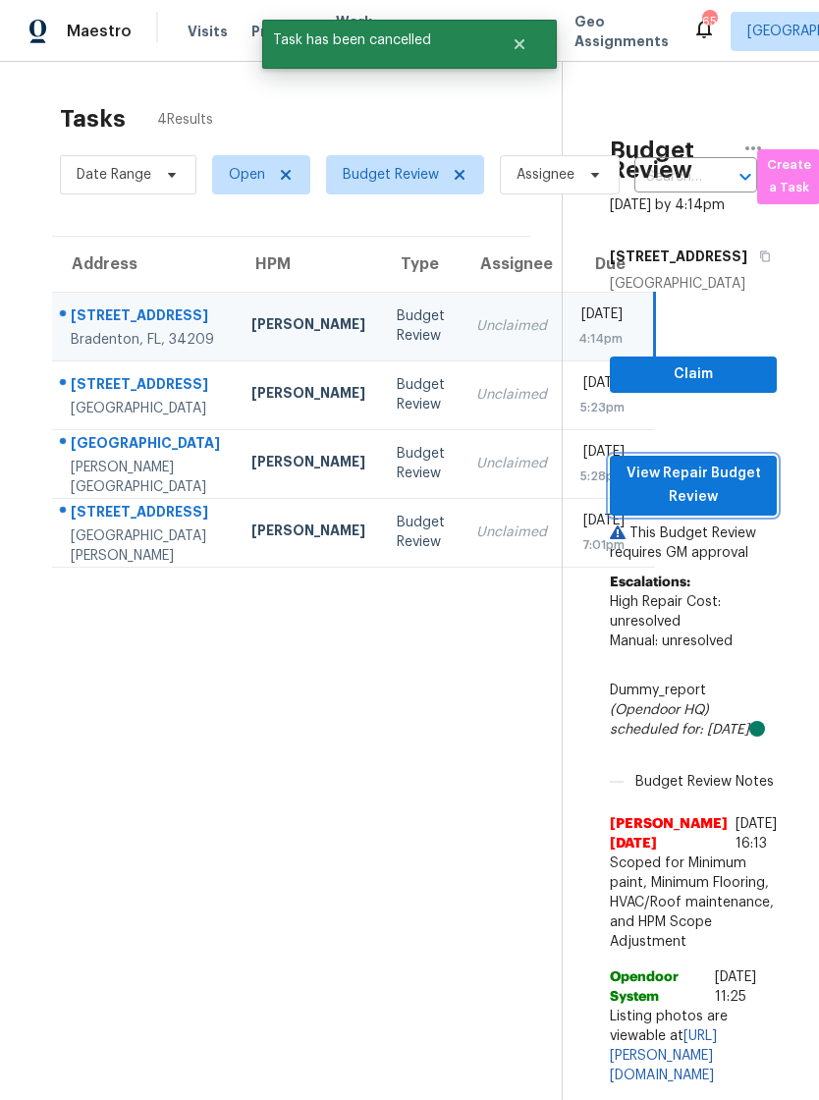
click at [706, 498] on span "View Repair Budget Review" at bounding box center [692, 485] width 135 height 48
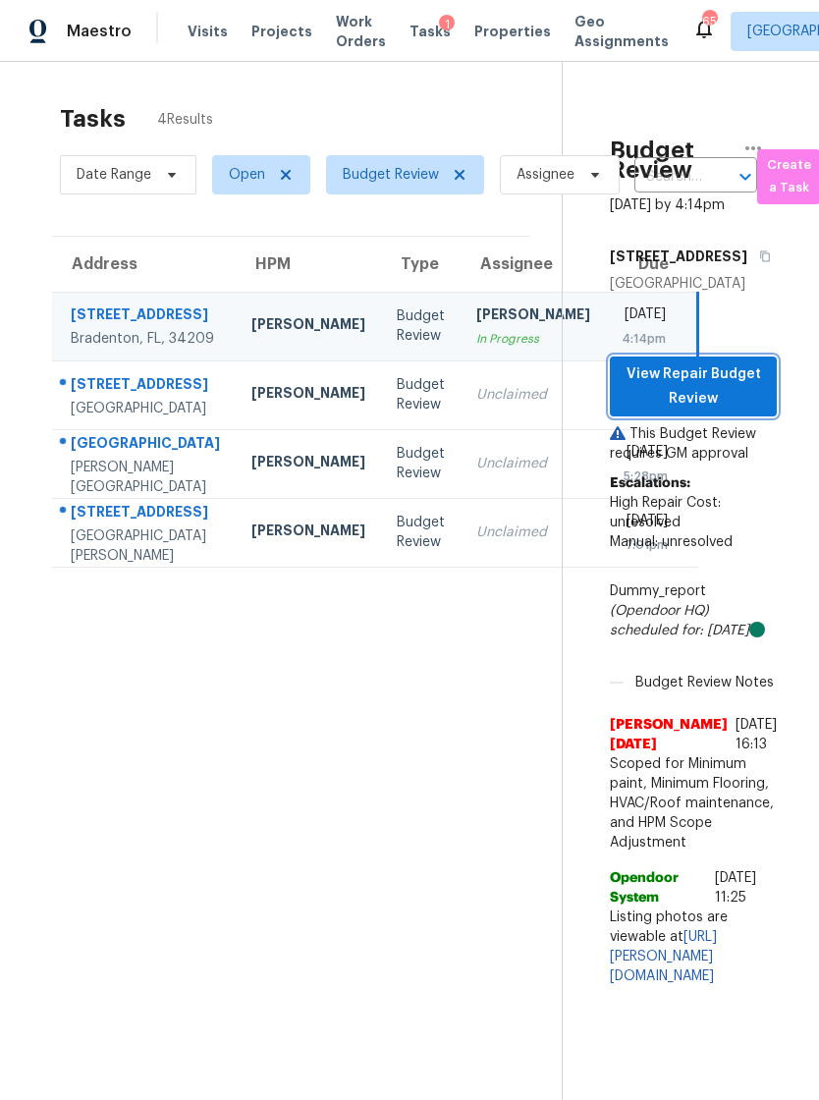
click at [733, 392] on span "View Repair Budget Review" at bounding box center [692, 386] width 135 height 48
click at [381, 429] on td "Budget Review" at bounding box center [421, 394] width 80 height 69
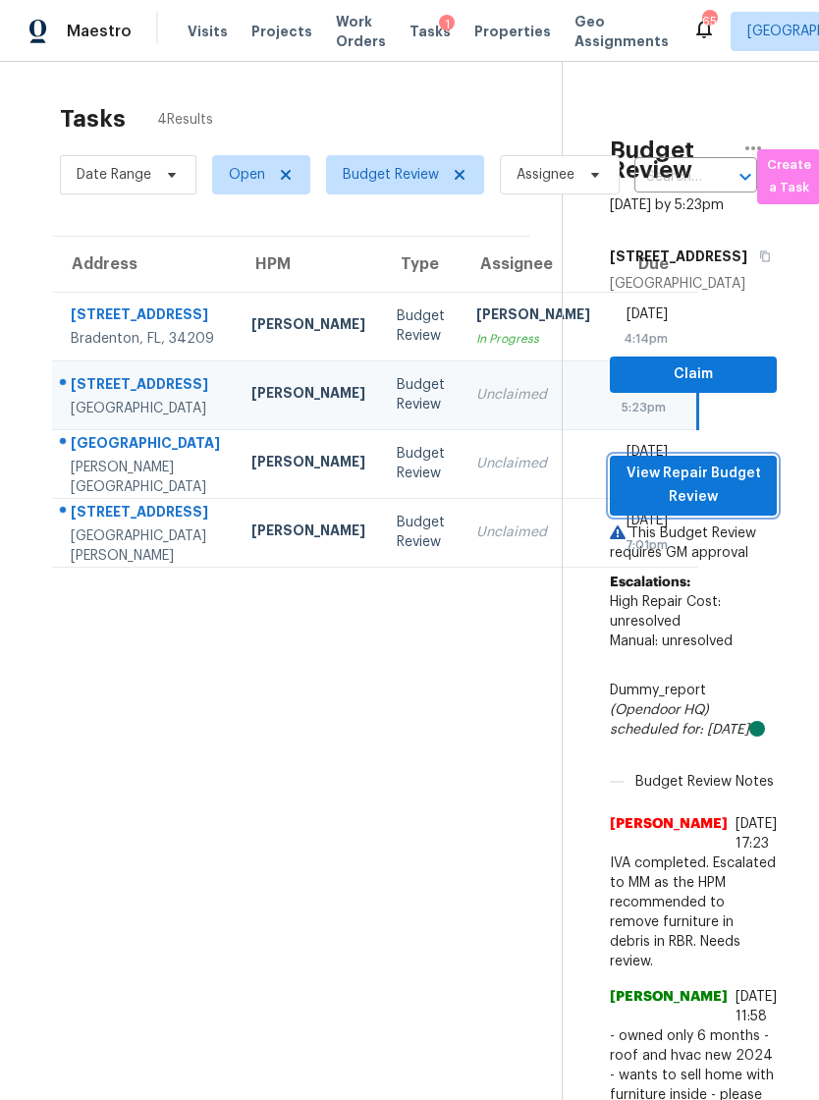
click at [727, 510] on span "View Repair Budget Review" at bounding box center [692, 485] width 135 height 48
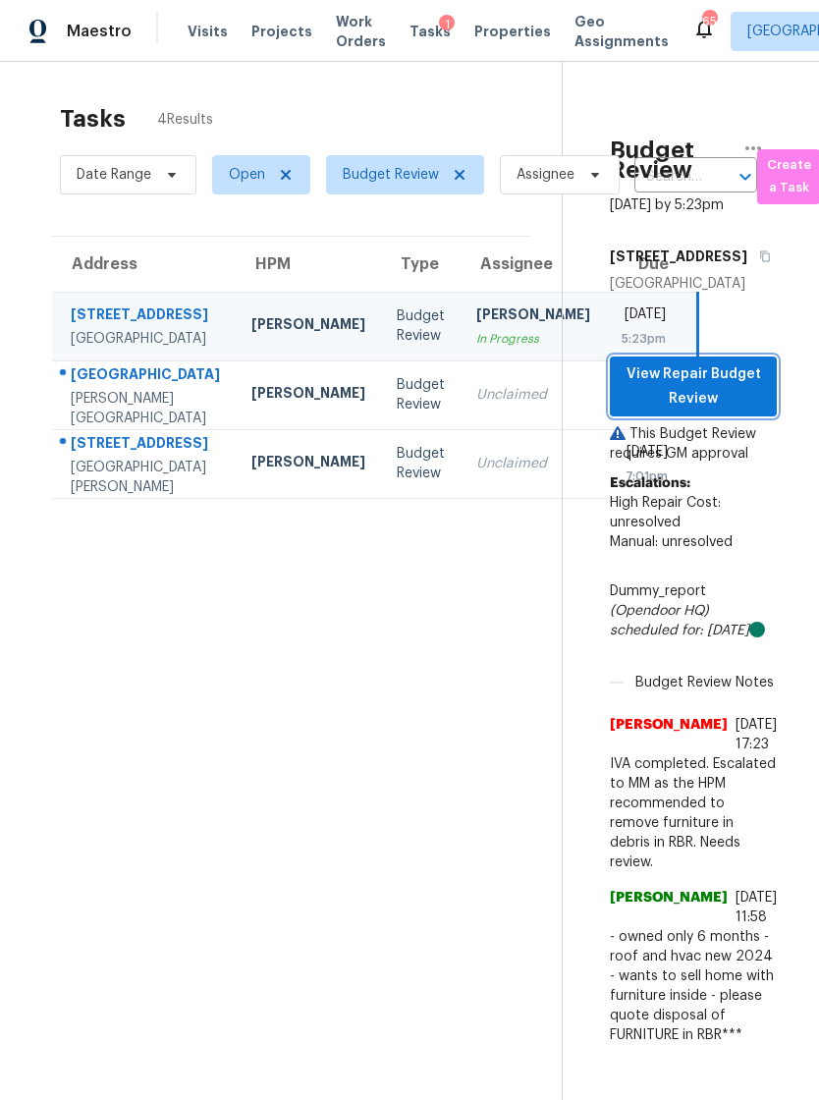
click at [720, 410] on span "View Repair Budget Review" at bounding box center [692, 386] width 135 height 48
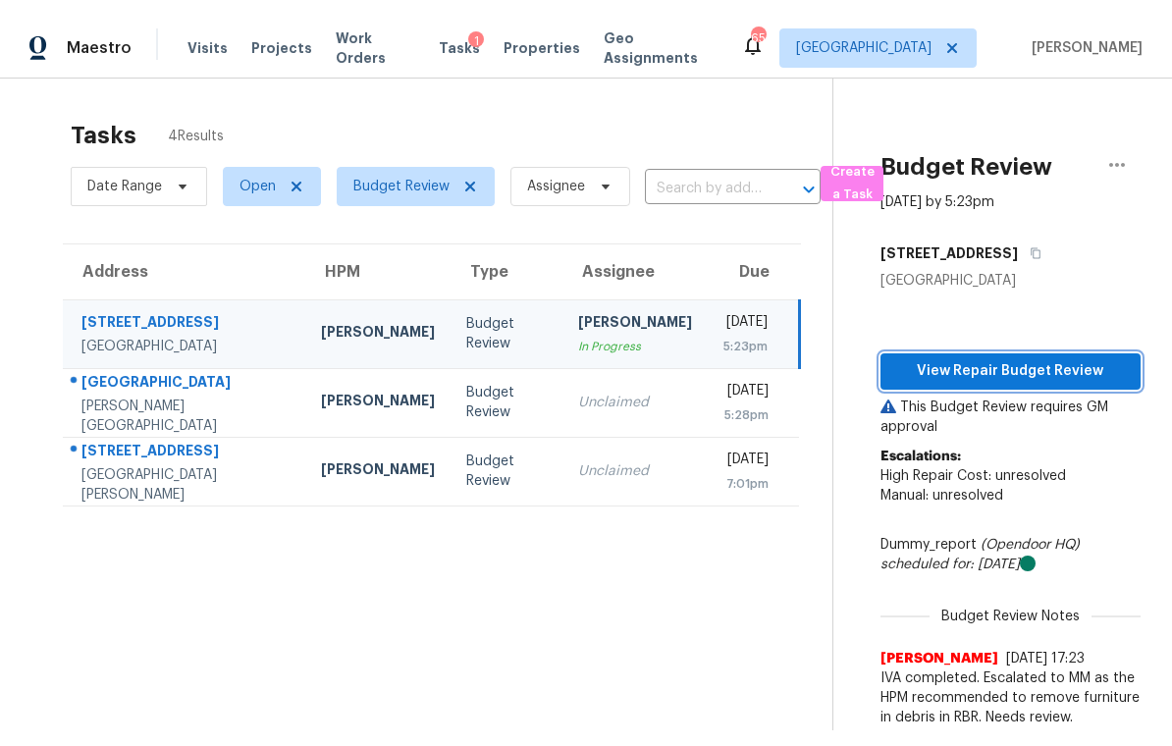
scroll to position [0, 0]
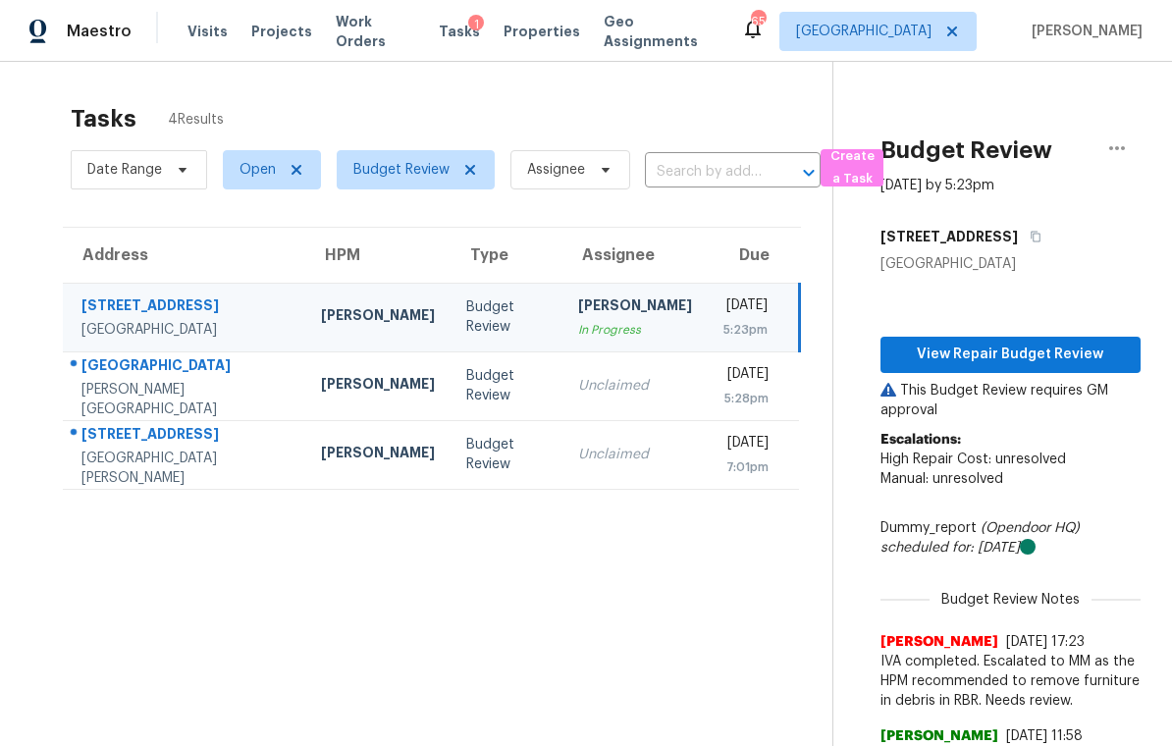
click at [563, 401] on td "Unclaimed" at bounding box center [635, 385] width 145 height 69
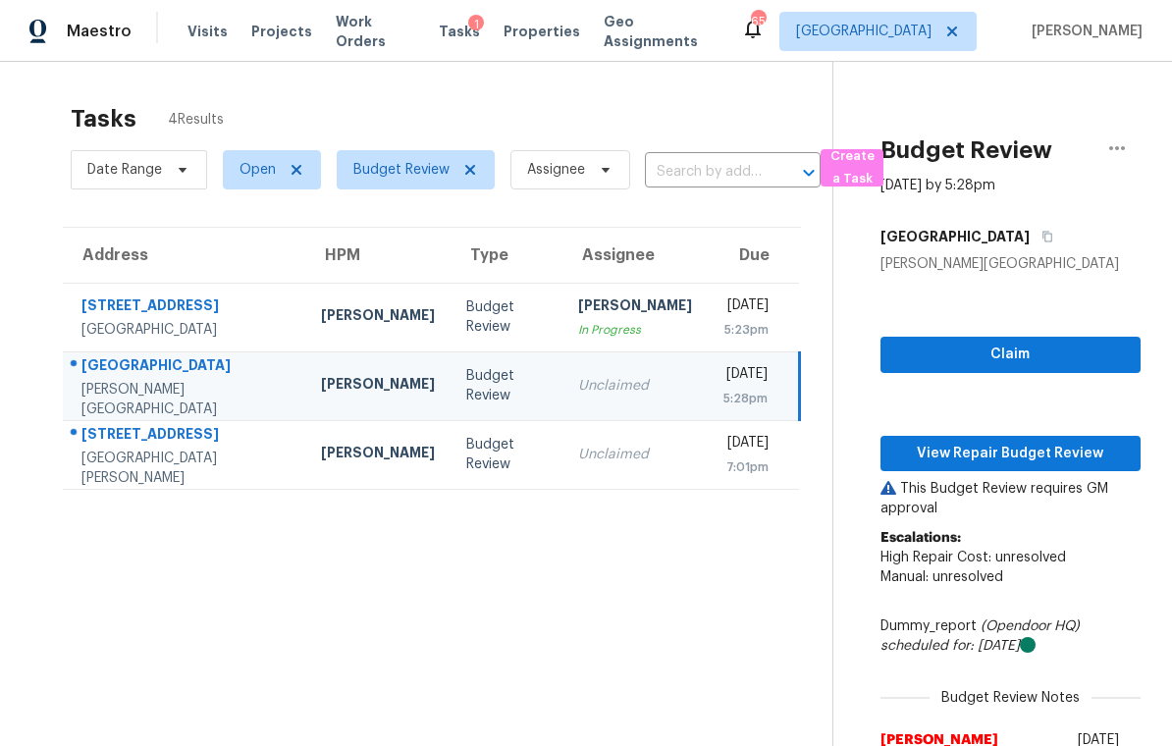
click at [818, 431] on div "Claim View Repair Budget Review This Budget Review requires GM approval Escalat…" at bounding box center [1011, 633] width 260 height 718
click at [818, 430] on div "Claim View Repair Budget Review This Budget Review requires GM approval Escalat…" at bounding box center [1011, 633] width 260 height 718
click at [818, 469] on button "View Repair Budget Review" at bounding box center [1011, 454] width 260 height 36
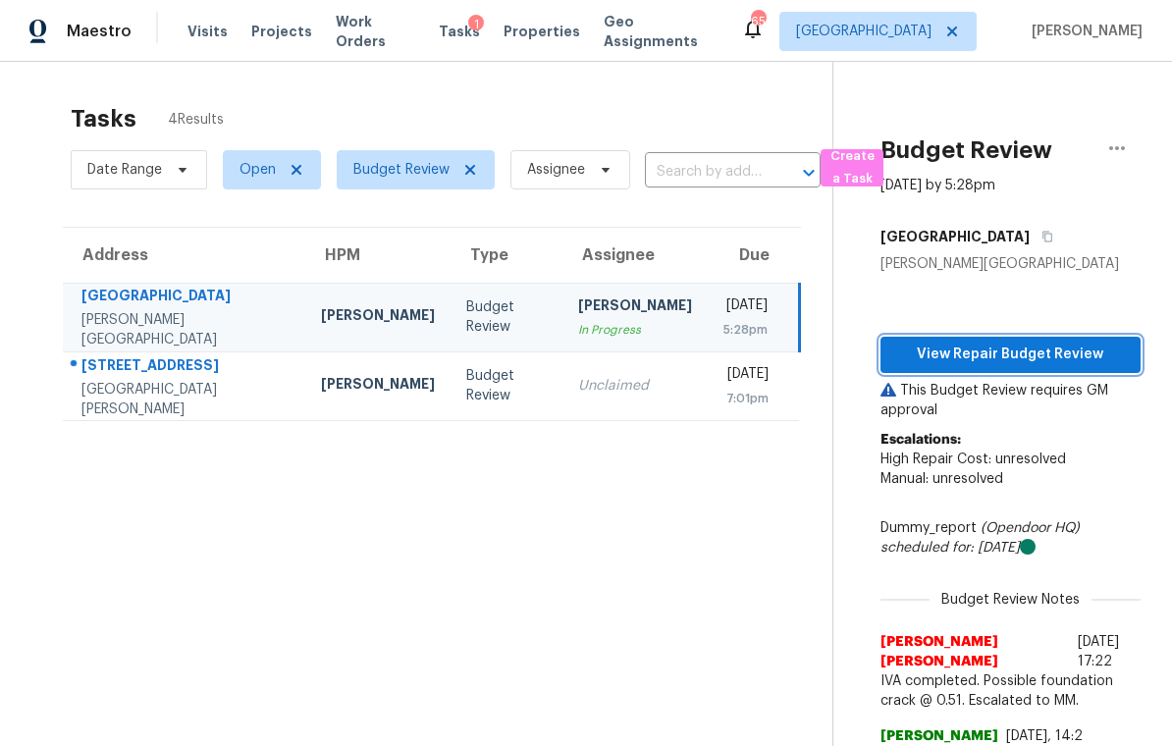
click at [818, 342] on button "View Repair Budget Review" at bounding box center [1011, 355] width 260 height 36
click at [578, 381] on div "Unclaimed" at bounding box center [635, 386] width 114 height 20
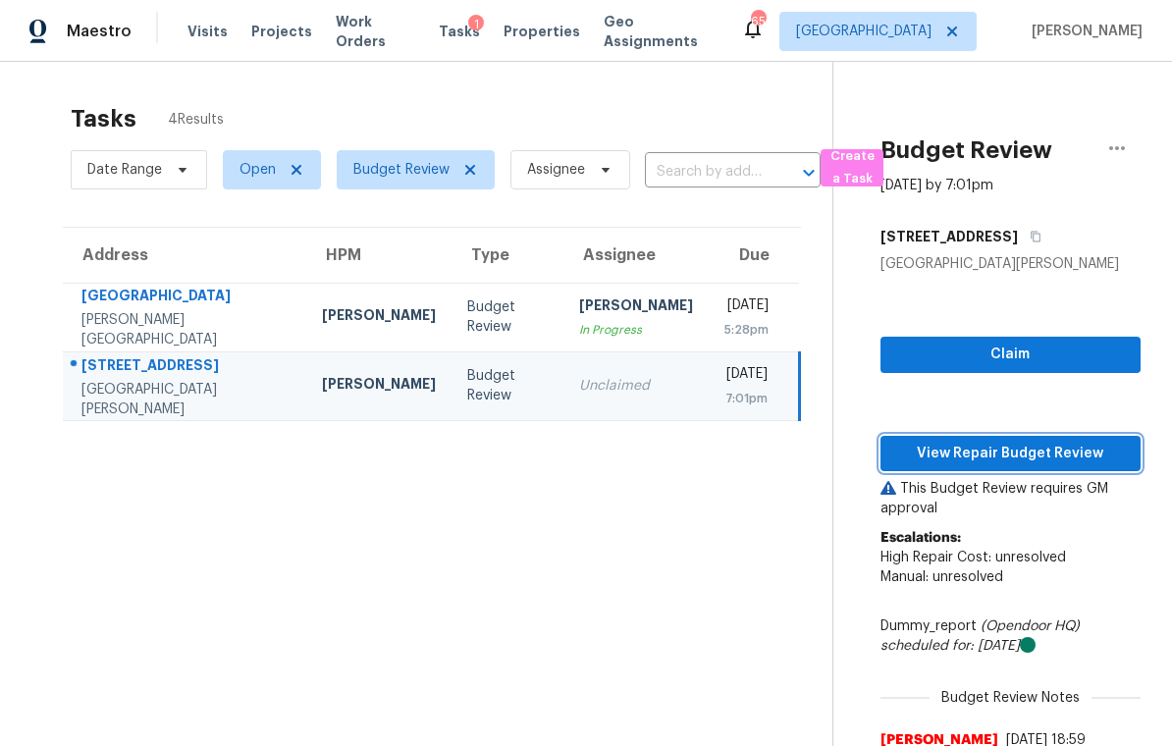
click at [818, 465] on button "View Repair Budget Review" at bounding box center [1011, 454] width 260 height 36
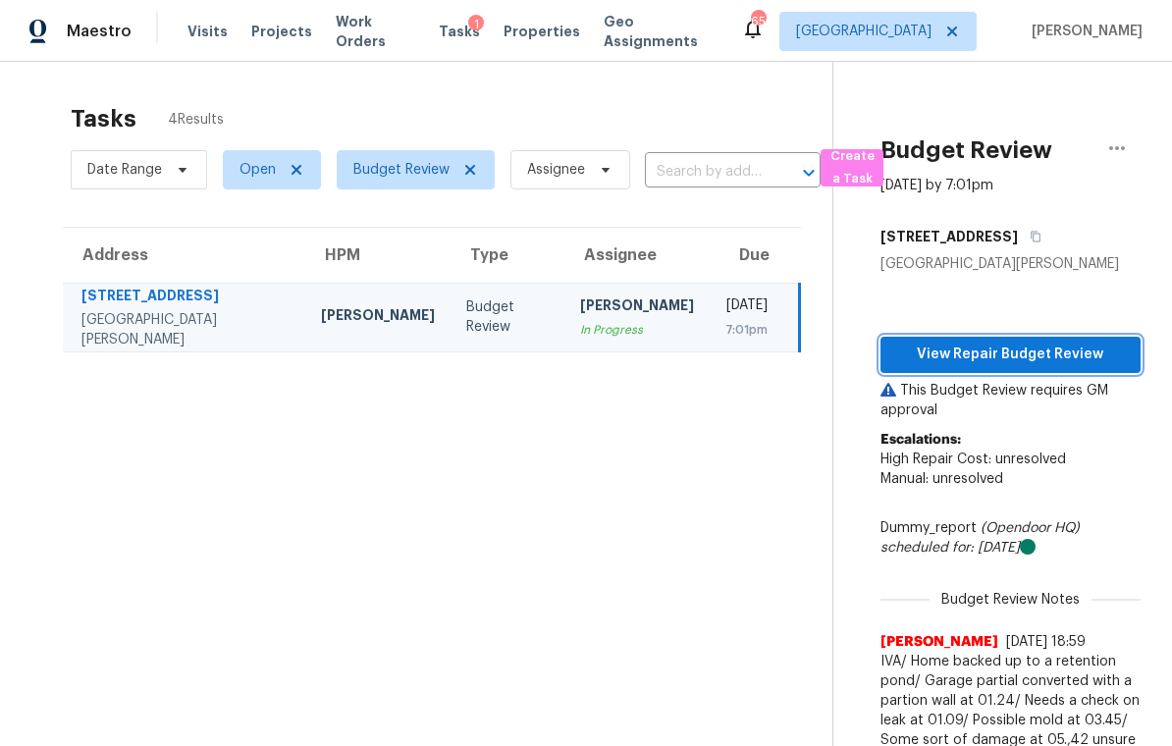
click at [818, 358] on span "View Repair Budget Review" at bounding box center [1010, 355] width 229 height 25
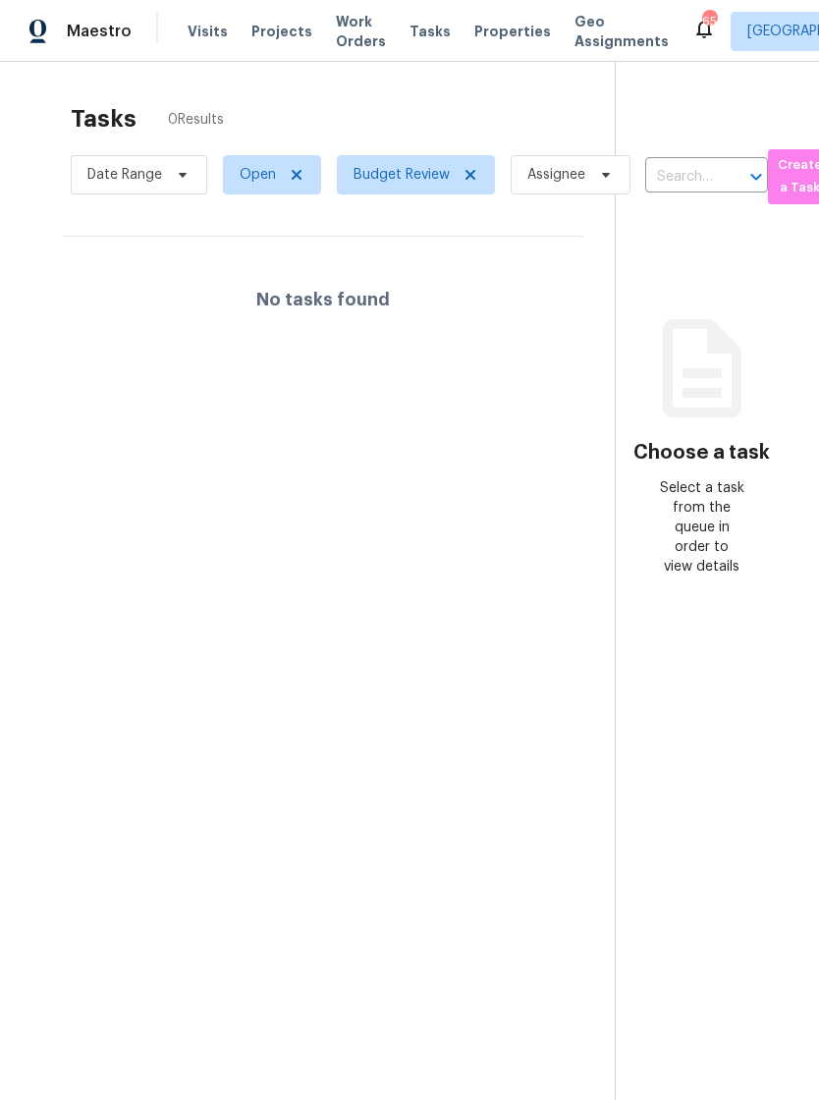
click at [189, 33] on span "Visits" at bounding box center [208, 32] width 40 height 20
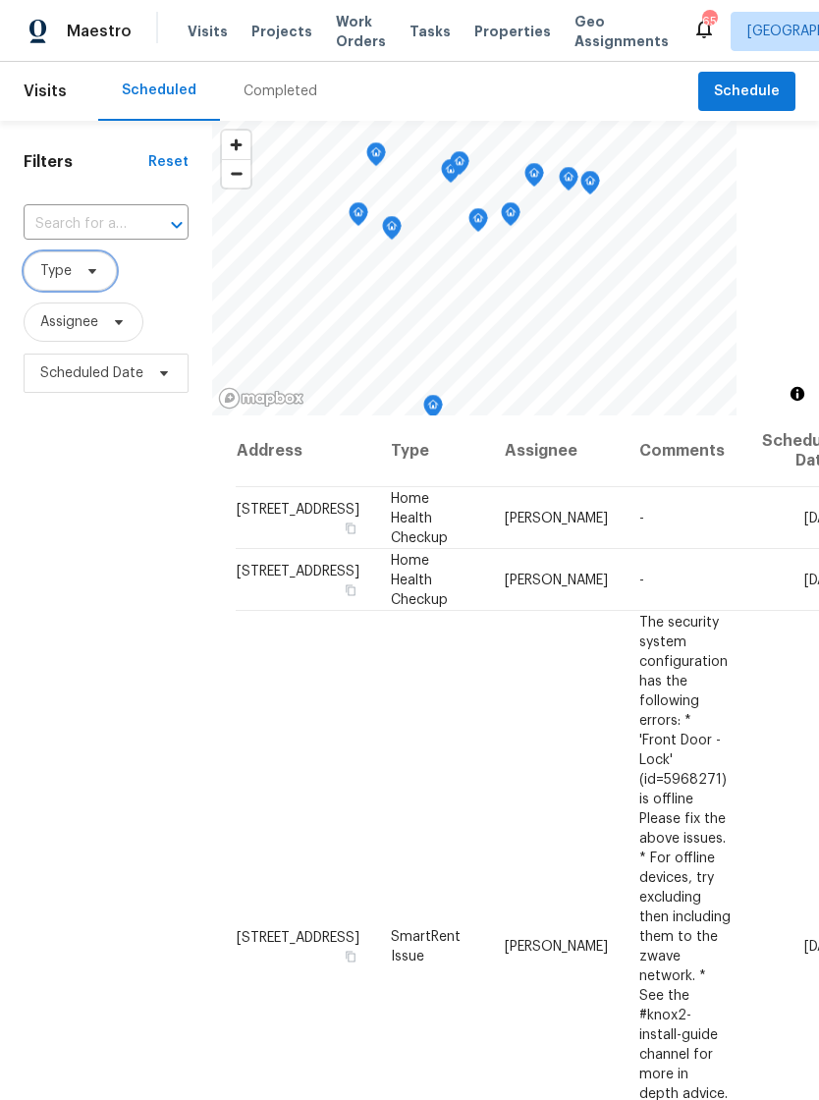
click at [88, 275] on icon at bounding box center [92, 271] width 16 height 16
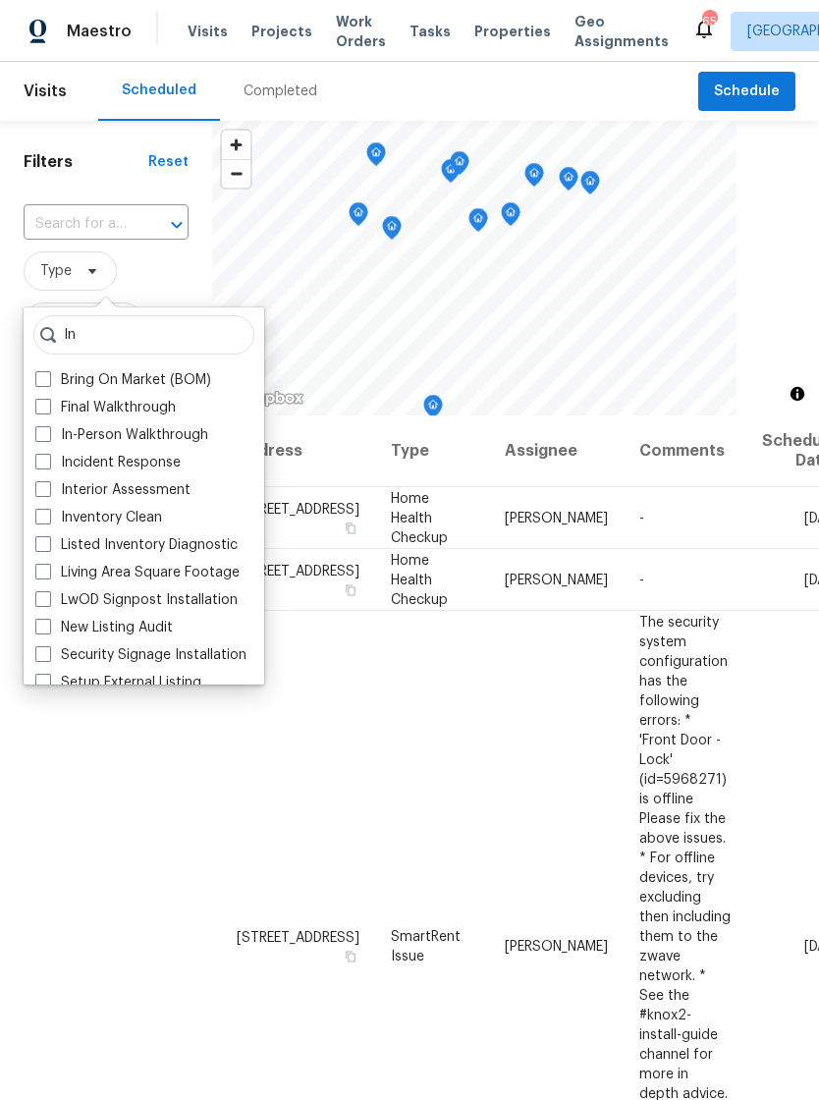
type input "In"
click at [168, 429] on label "In-Person Walkthrough" at bounding box center [121, 435] width 173 height 20
click at [48, 429] on input "In-Person Walkthrough" at bounding box center [41, 431] width 13 height 13
checkbox input "true"
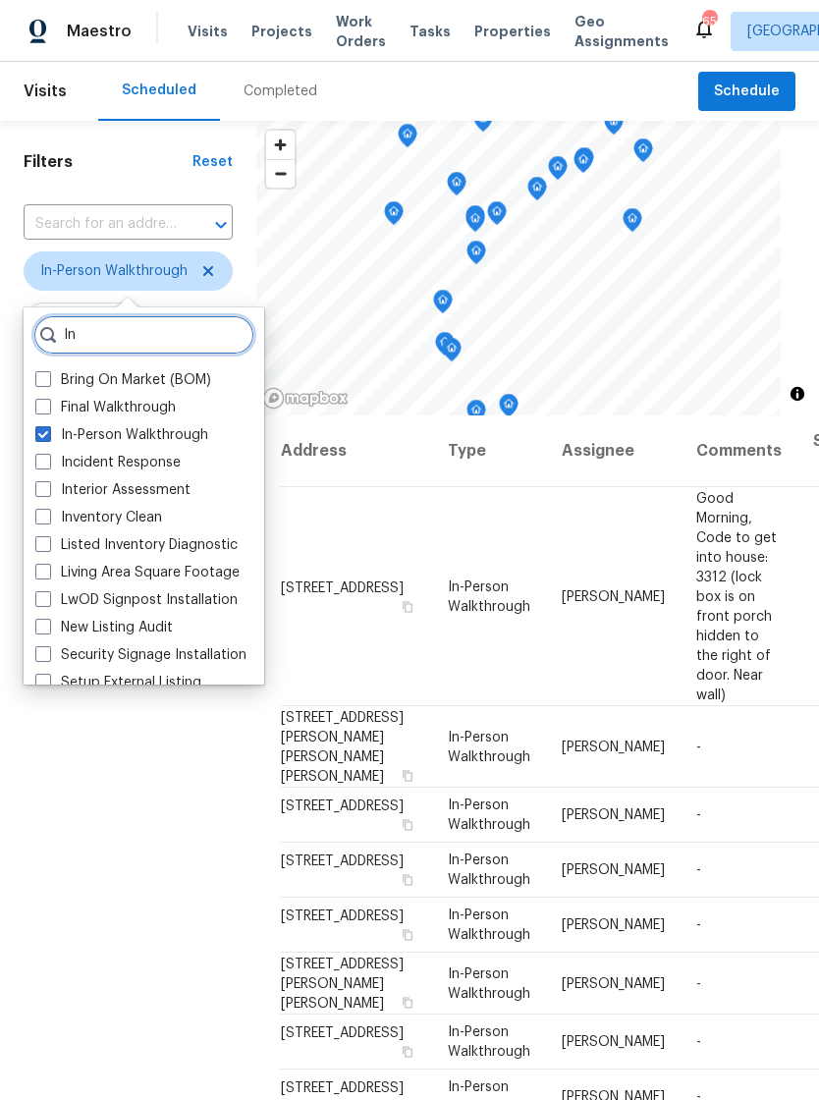
click at [174, 325] on input "In" at bounding box center [143, 334] width 221 height 39
click at [200, 325] on input "In" at bounding box center [143, 334] width 221 height 39
click at [181, 347] on input "In" at bounding box center [143, 334] width 221 height 39
type input "I"
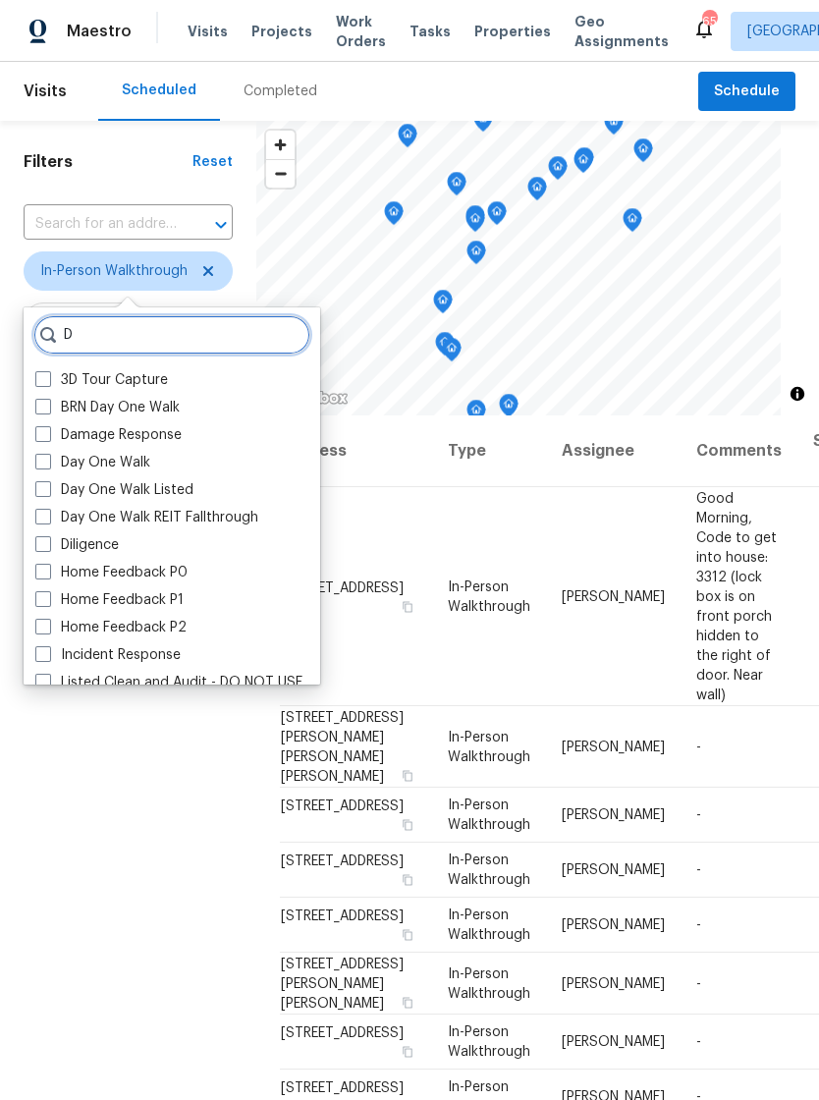
type input "D"
click at [138, 538] on div "Diligence" at bounding box center [171, 544] width 285 height 27
click at [54, 545] on label "Diligence" at bounding box center [76, 545] width 83 height 20
click at [48, 545] on input "Diligence" at bounding box center [41, 541] width 13 height 13
checkbox input "true"
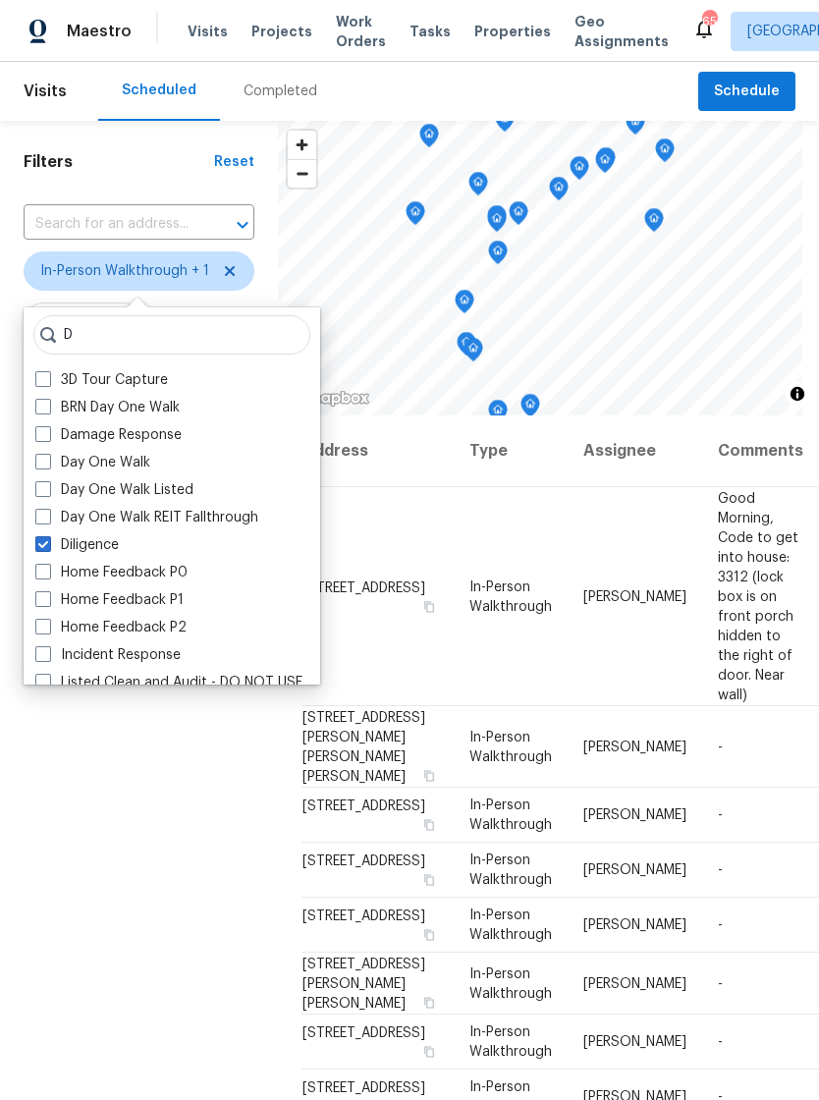
click at [181, 745] on div "Filters Reset ​ In-Person Walkthrough + 1 Assignee Scheduled Date" at bounding box center [139, 708] width 278 height 1174
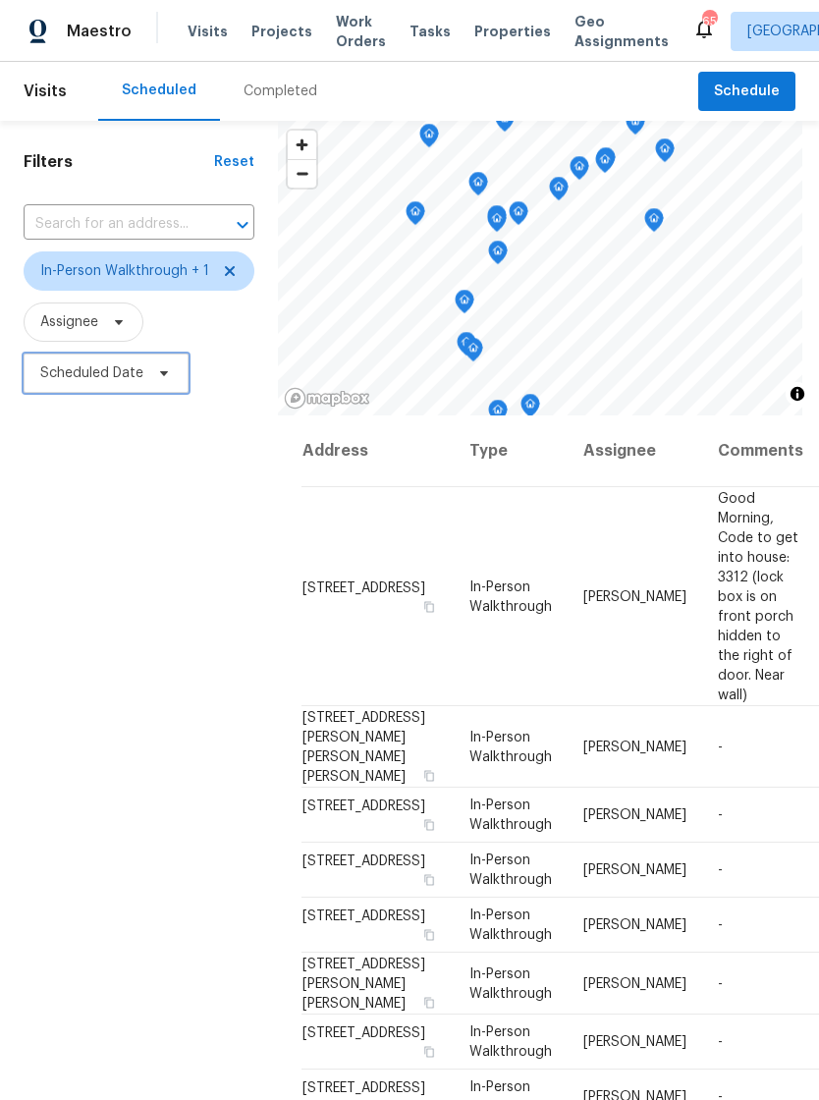
click at [63, 391] on span "Scheduled Date" at bounding box center [106, 372] width 165 height 39
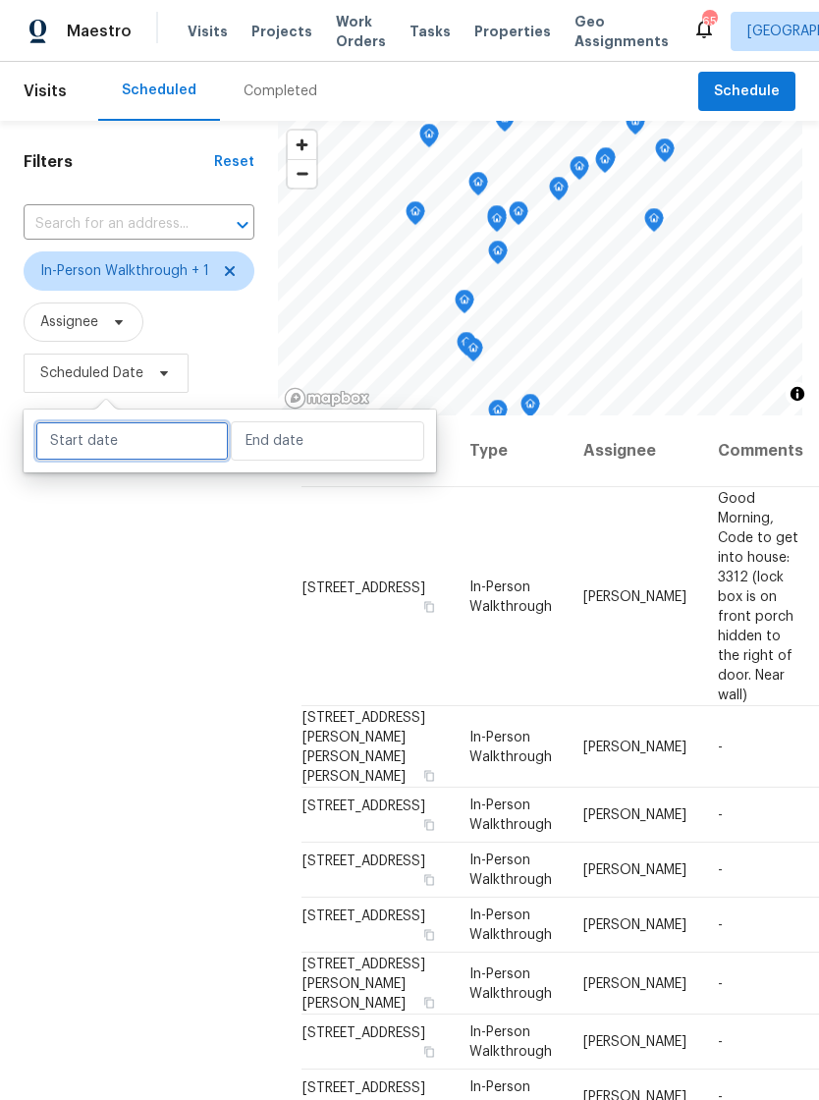
click at [97, 432] on input "text" at bounding box center [131, 440] width 193 height 39
select select "7"
select select "2025"
select select "8"
select select "2025"
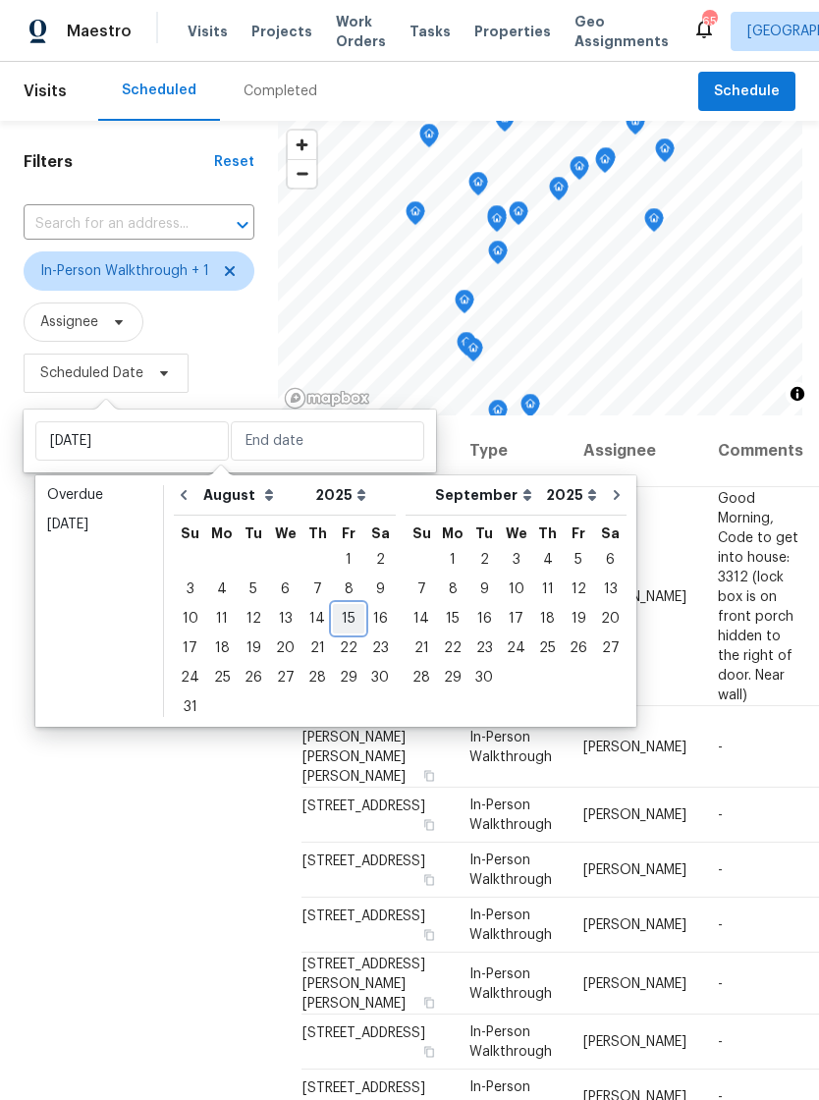
click at [337, 616] on div "15" at bounding box center [348, 618] width 31 height 27
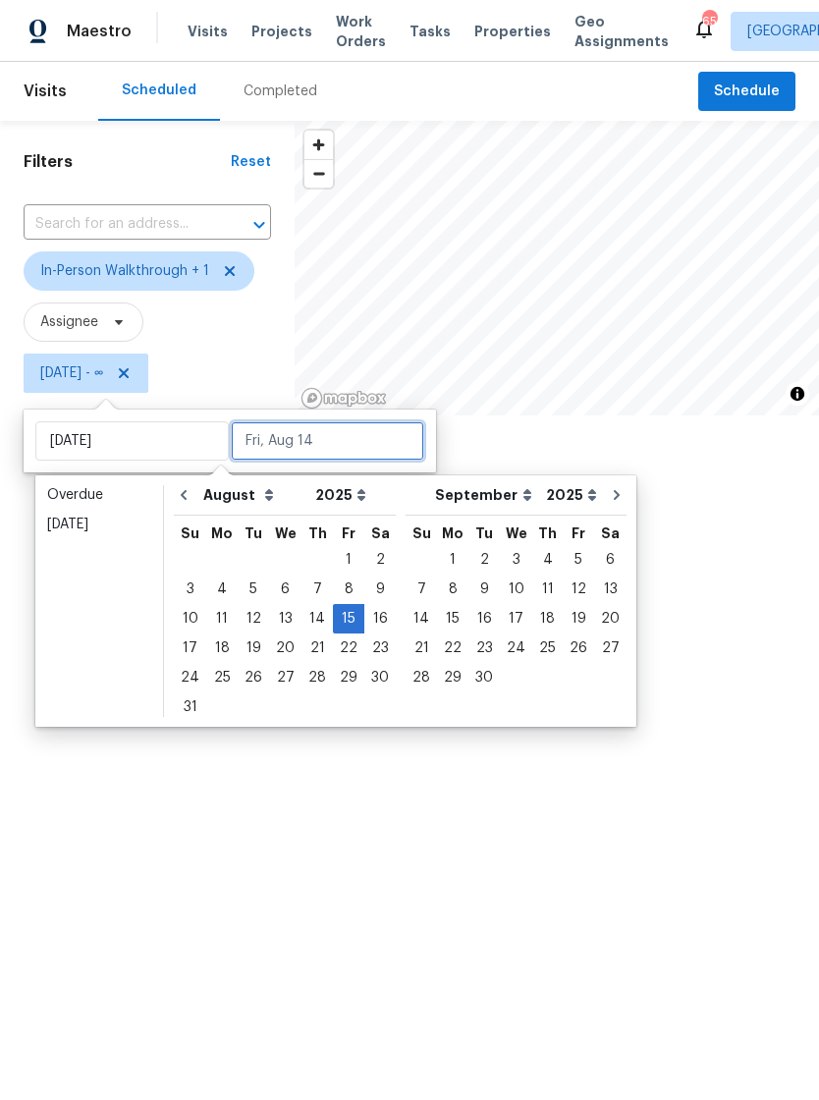
type input "Fri, Aug 15"
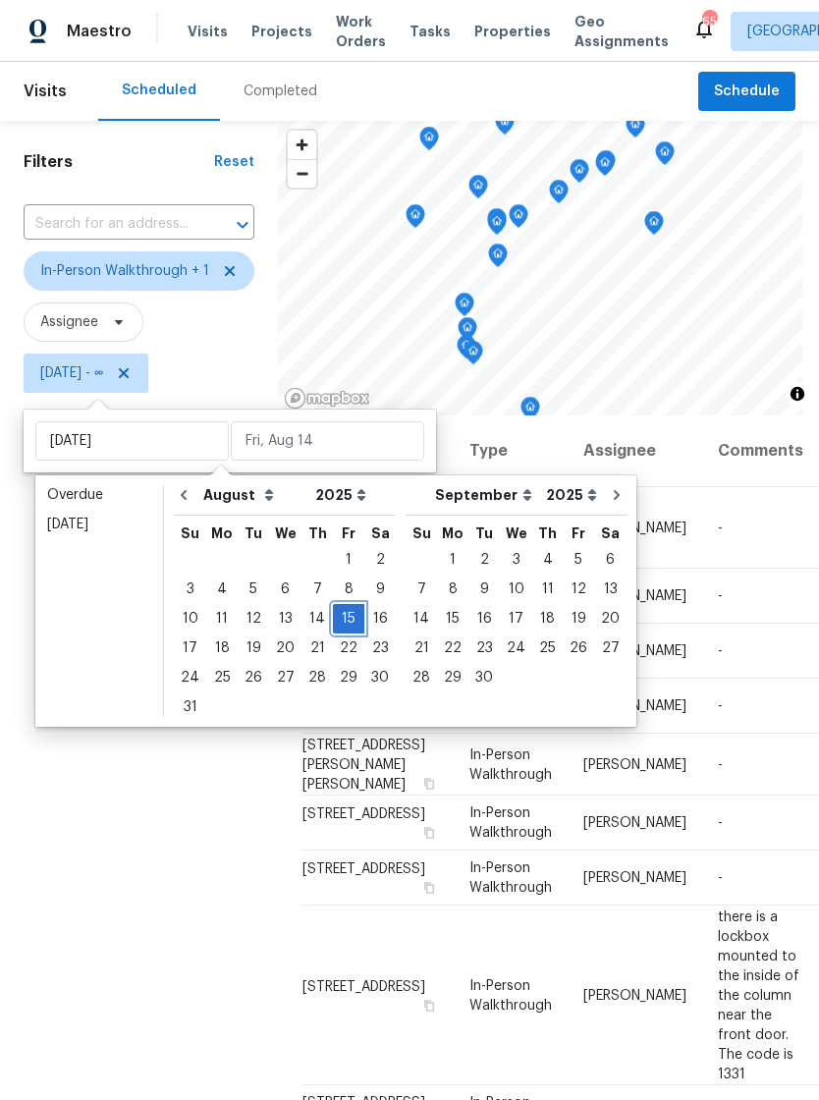
click at [344, 616] on div "15" at bounding box center [348, 618] width 31 height 27
type input "Fri, Aug 15"
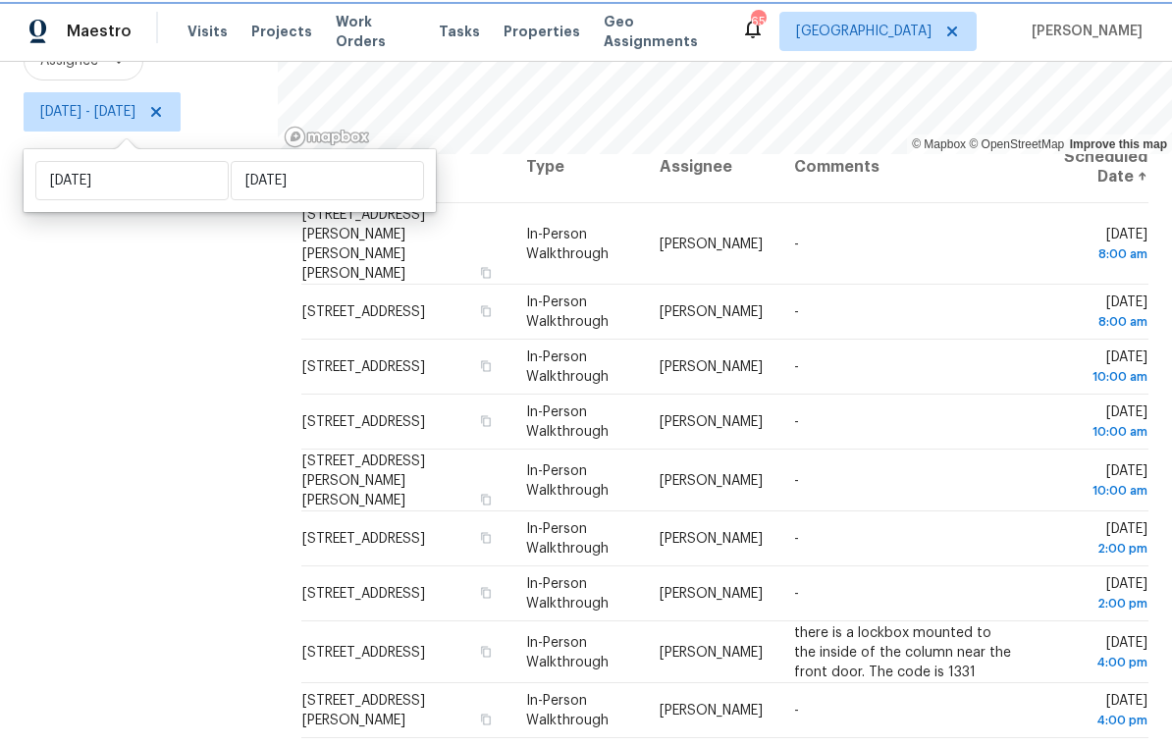
scroll to position [260, 0]
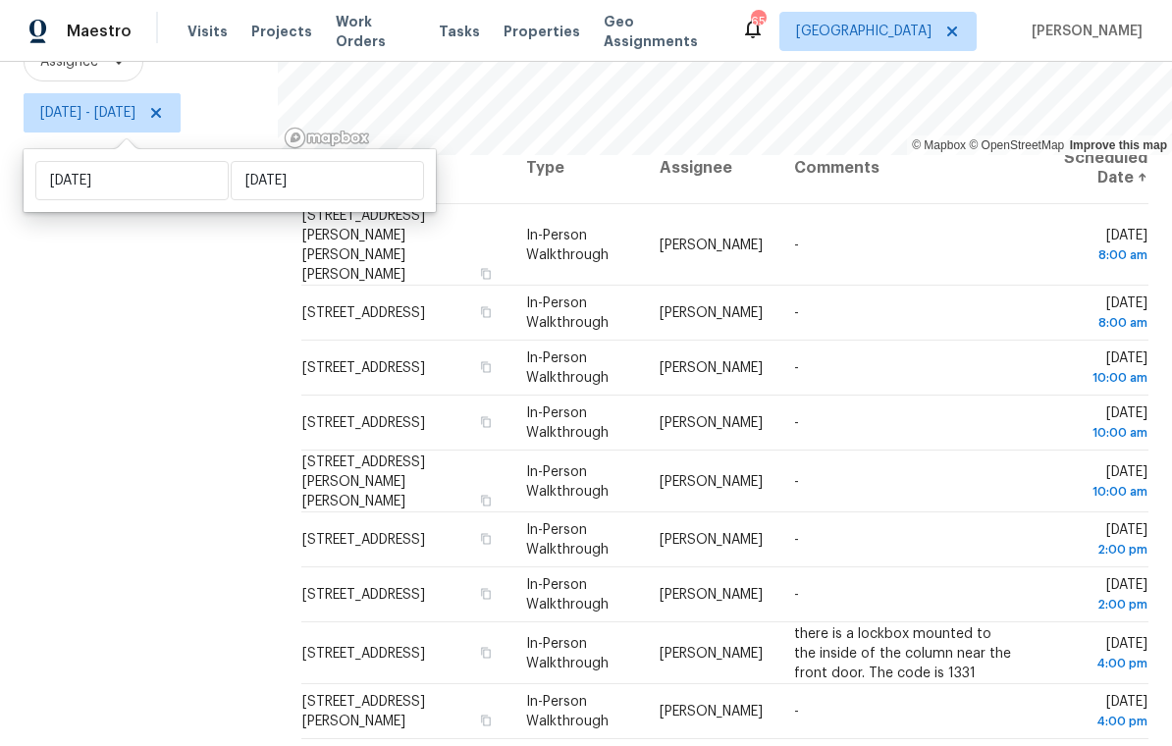
click at [188, 371] on div "Filters Reset ​ In-Person Walkthrough + 1 Assignee Fri, Aug 15 - Fri, Aug 15" at bounding box center [139, 307] width 278 height 892
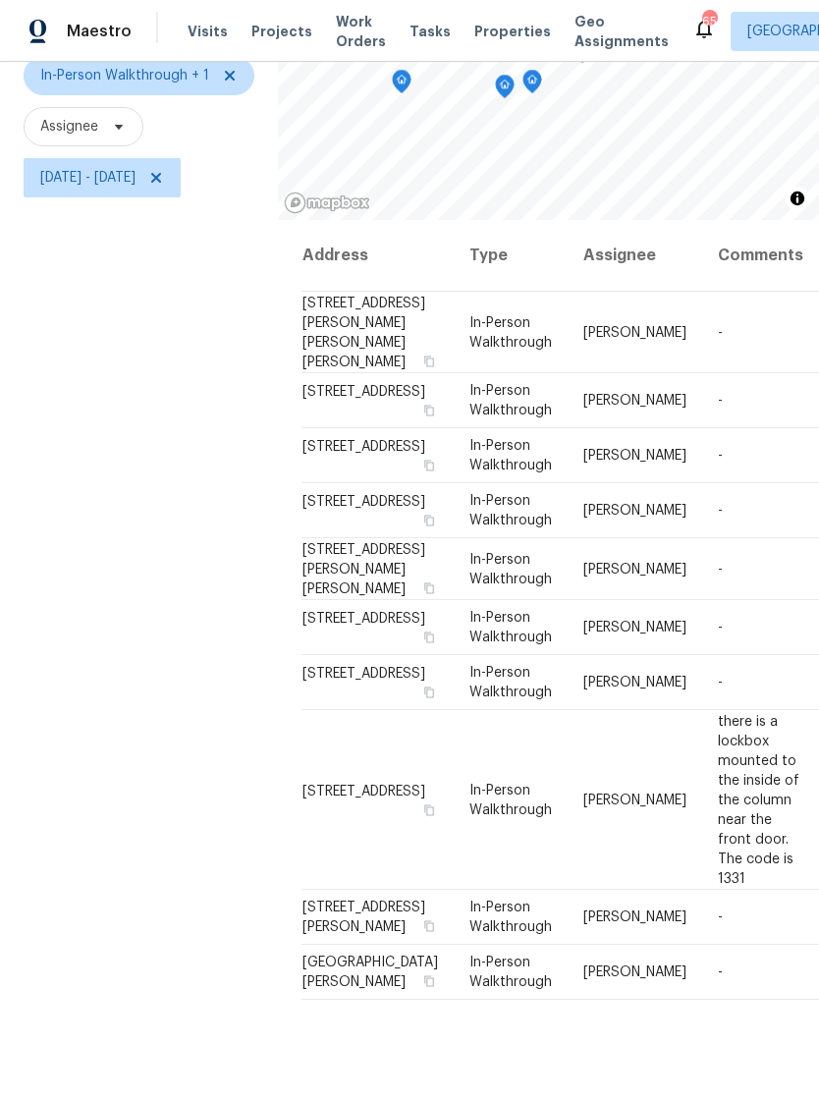
scroll to position [189, 0]
